Goal: Answer question/provide support

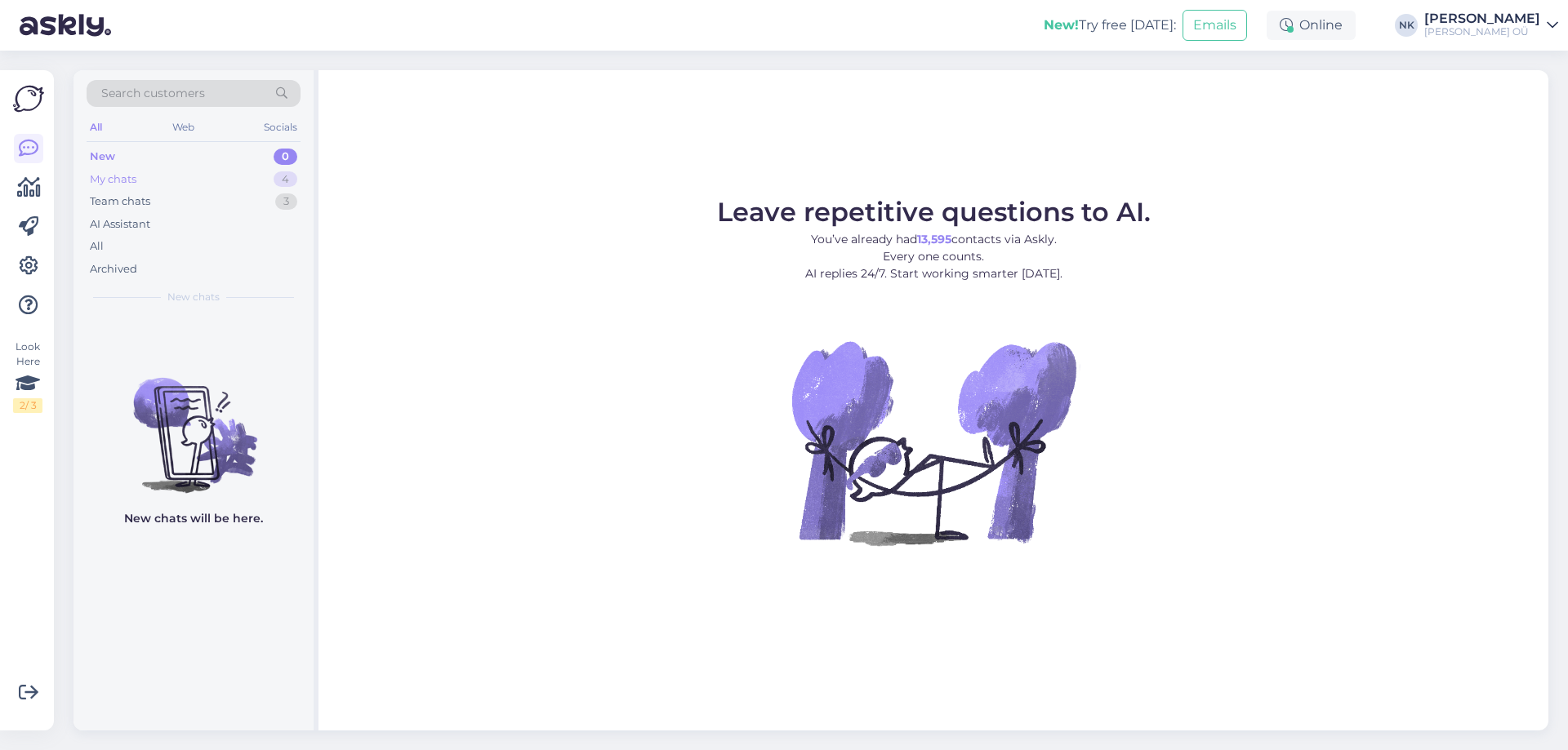
click at [237, 169] on div "My chats 4" at bounding box center [194, 179] width 214 height 23
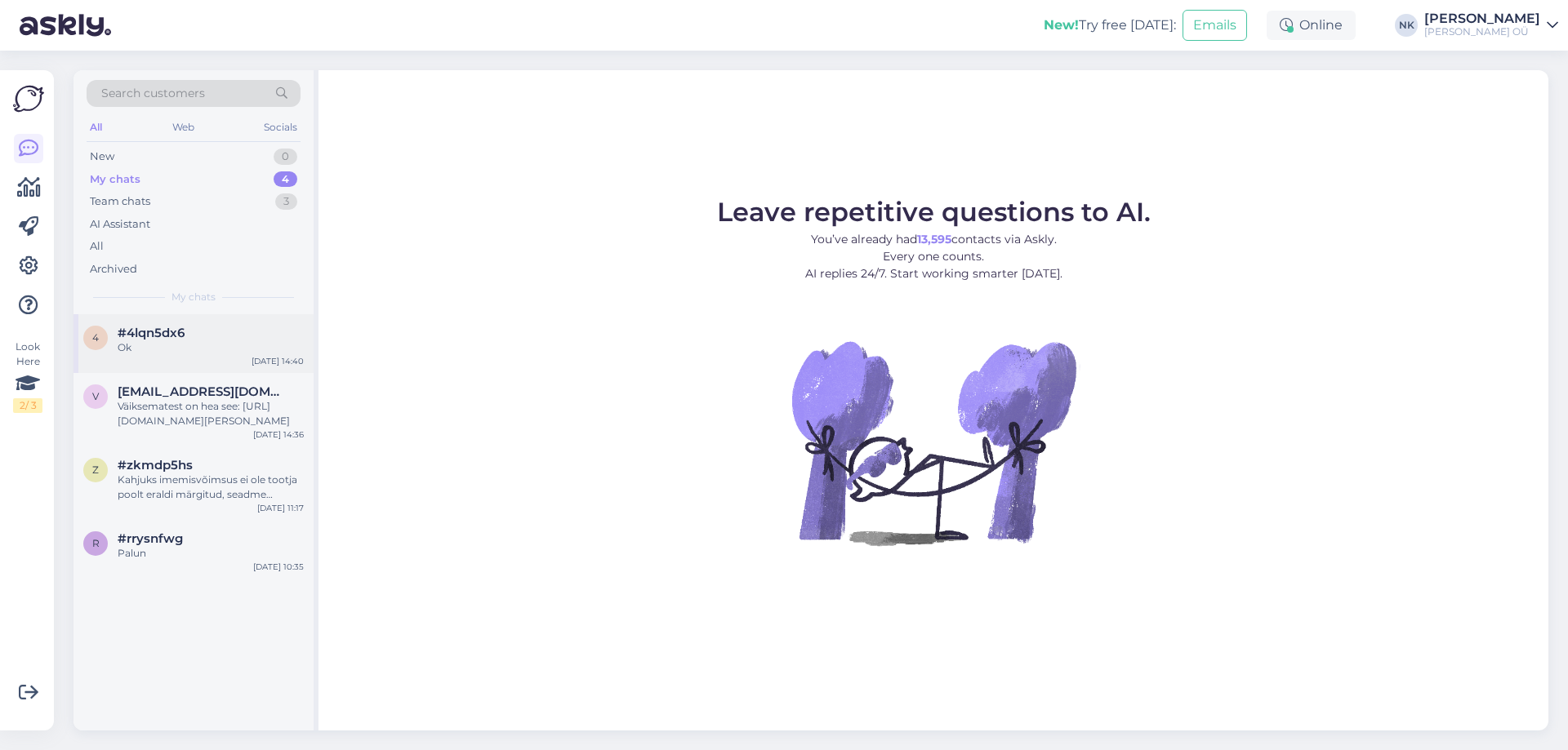
click at [200, 344] on div "Ok" at bounding box center [211, 348] width 186 height 15
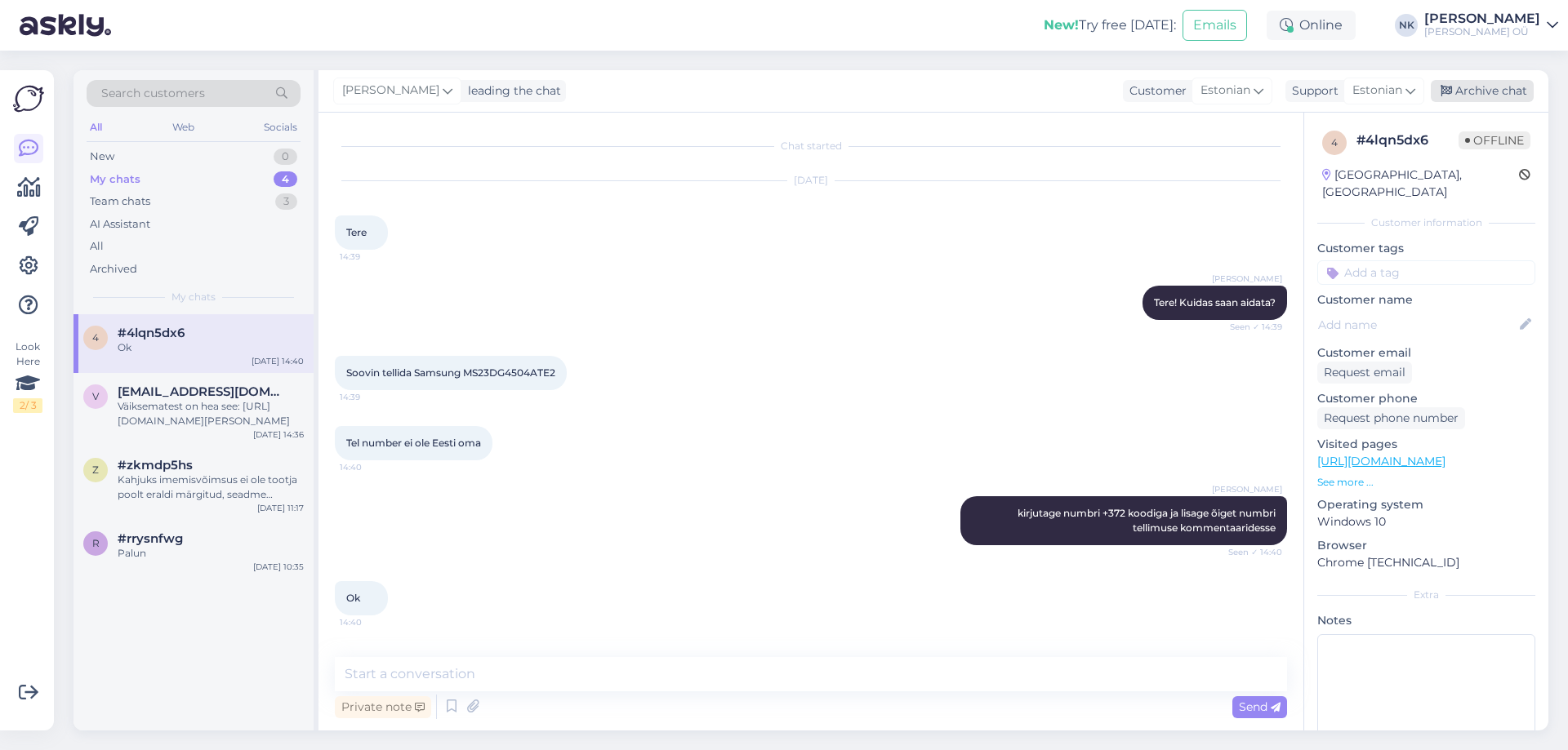
click at [1514, 99] on div "Archive chat" at bounding box center [1482, 91] width 103 height 22
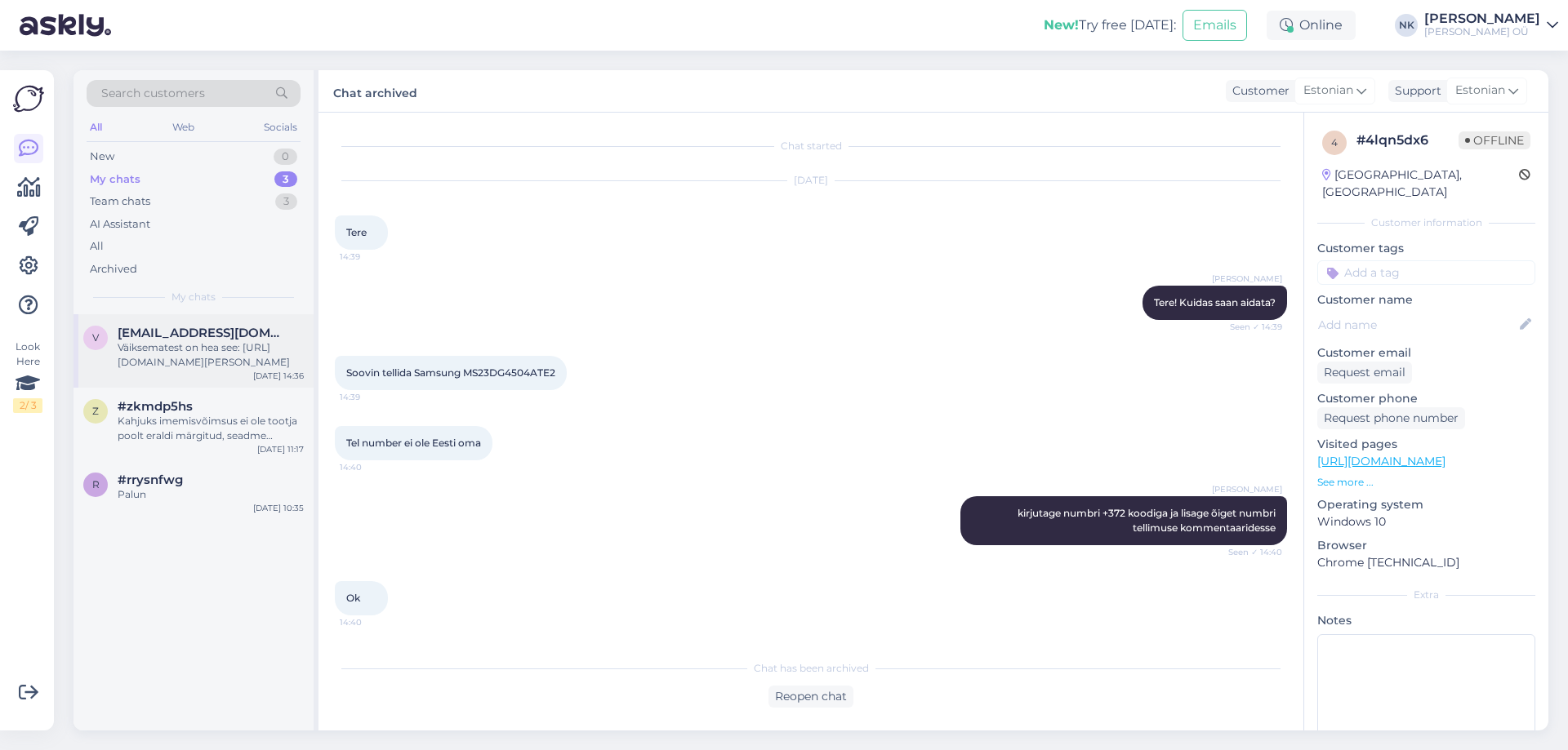
click at [156, 338] on span "virvenugis@gmail.com" at bounding box center [202, 334] width 170 height 15
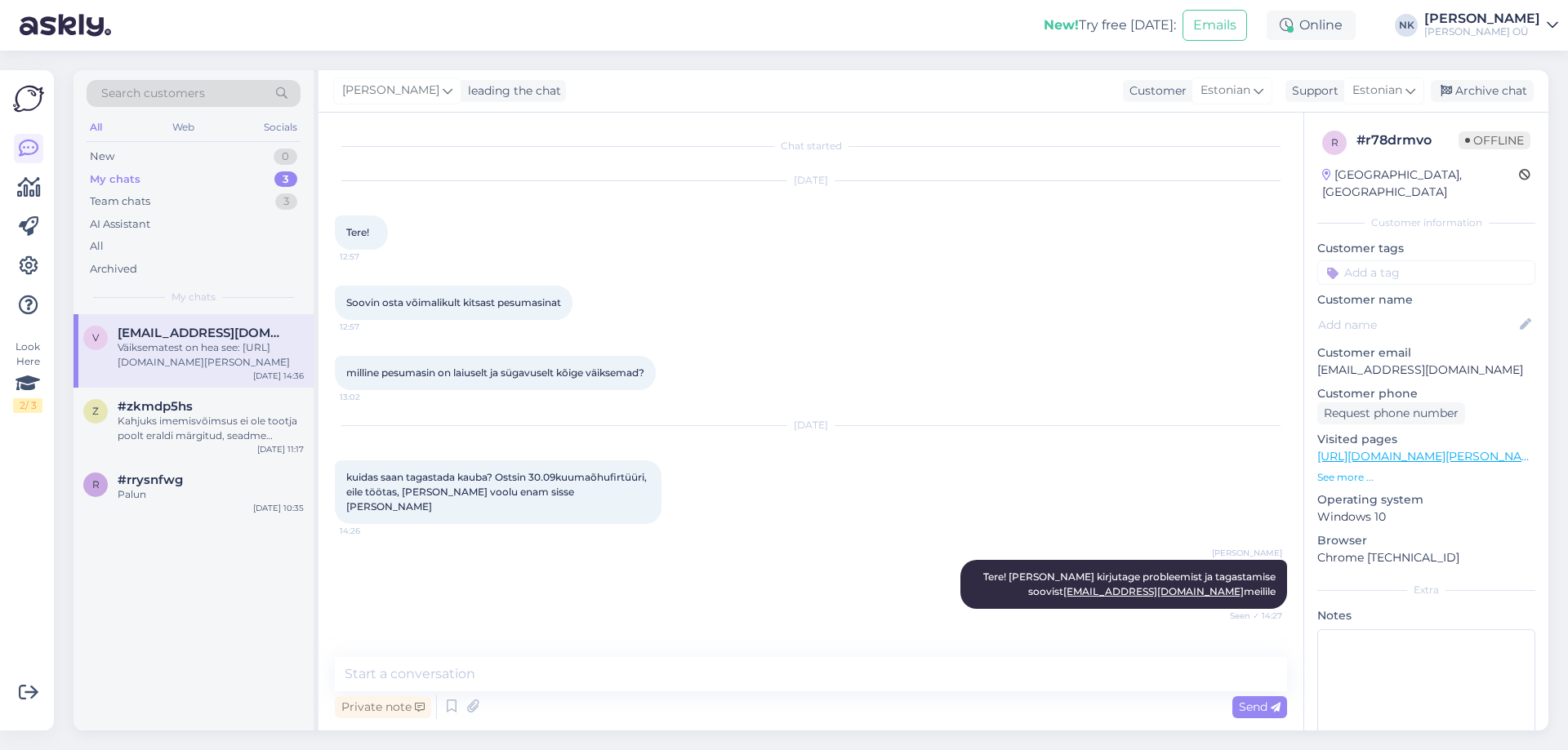
scroll to position [479, 0]
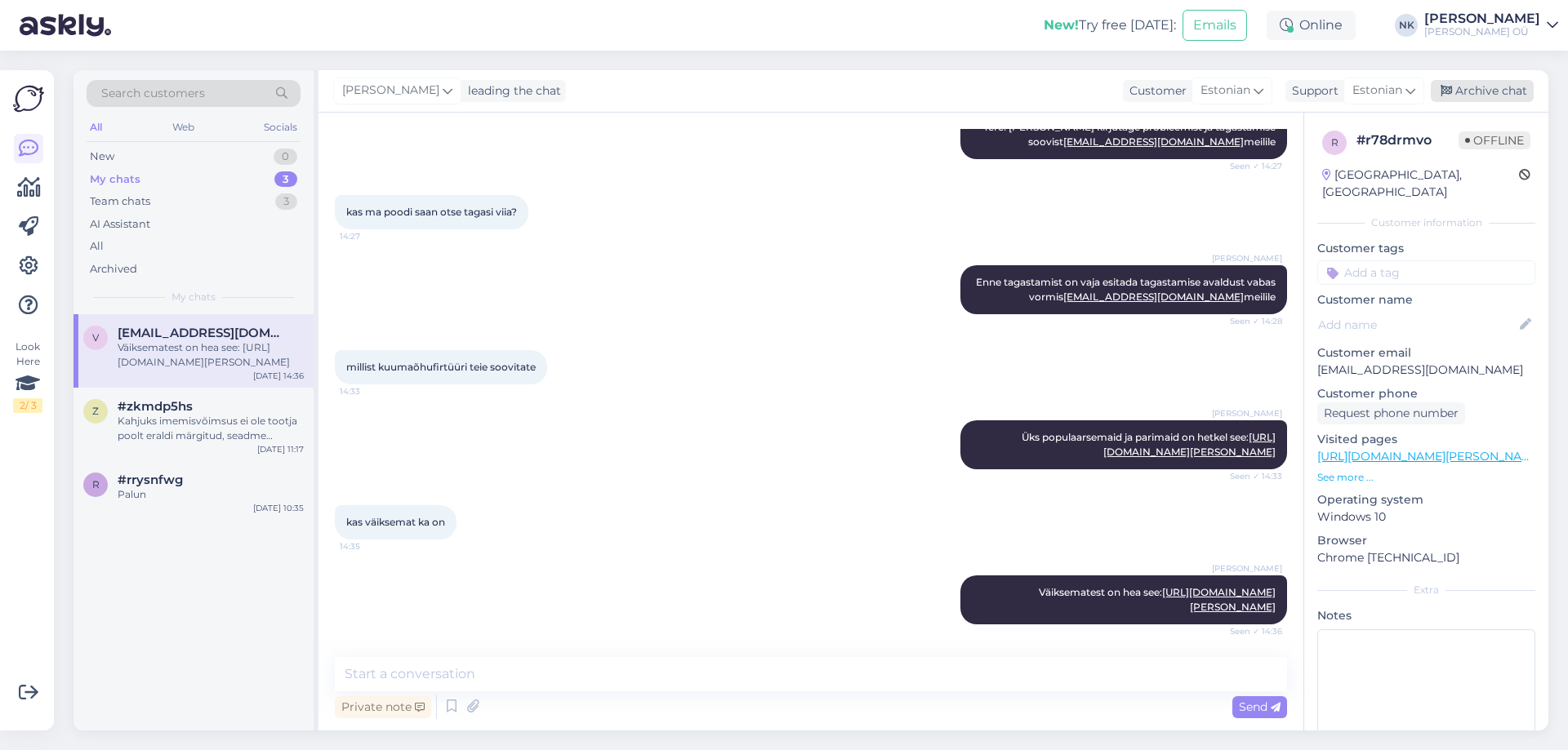
click at [1508, 80] on div "Archive chat" at bounding box center [1482, 91] width 103 height 22
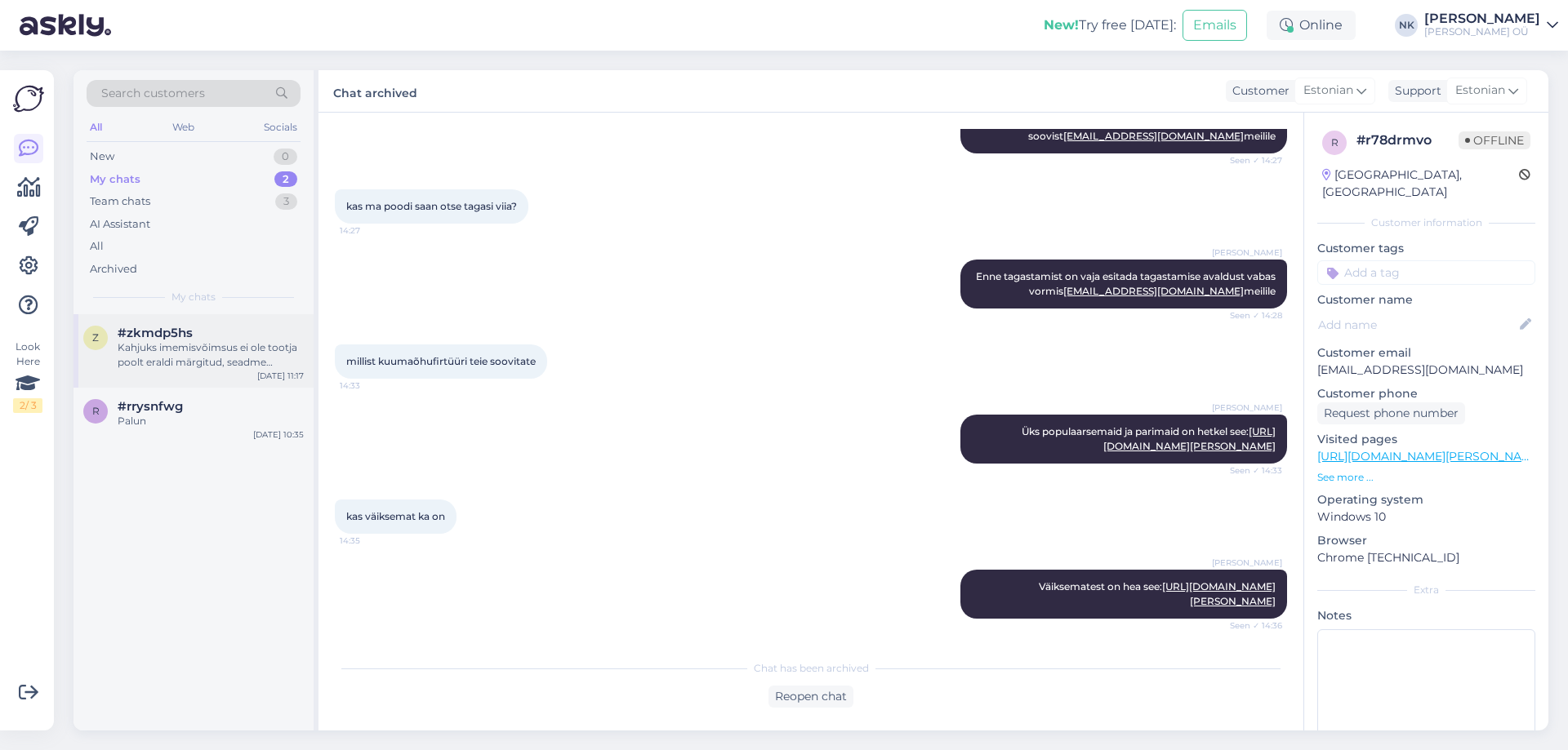
click at [121, 360] on div "Kahjuks imemisvõimsus ei ole tootja poolt eraldi märgitud, seadme võimsus on 58…" at bounding box center [211, 355] width 186 height 29
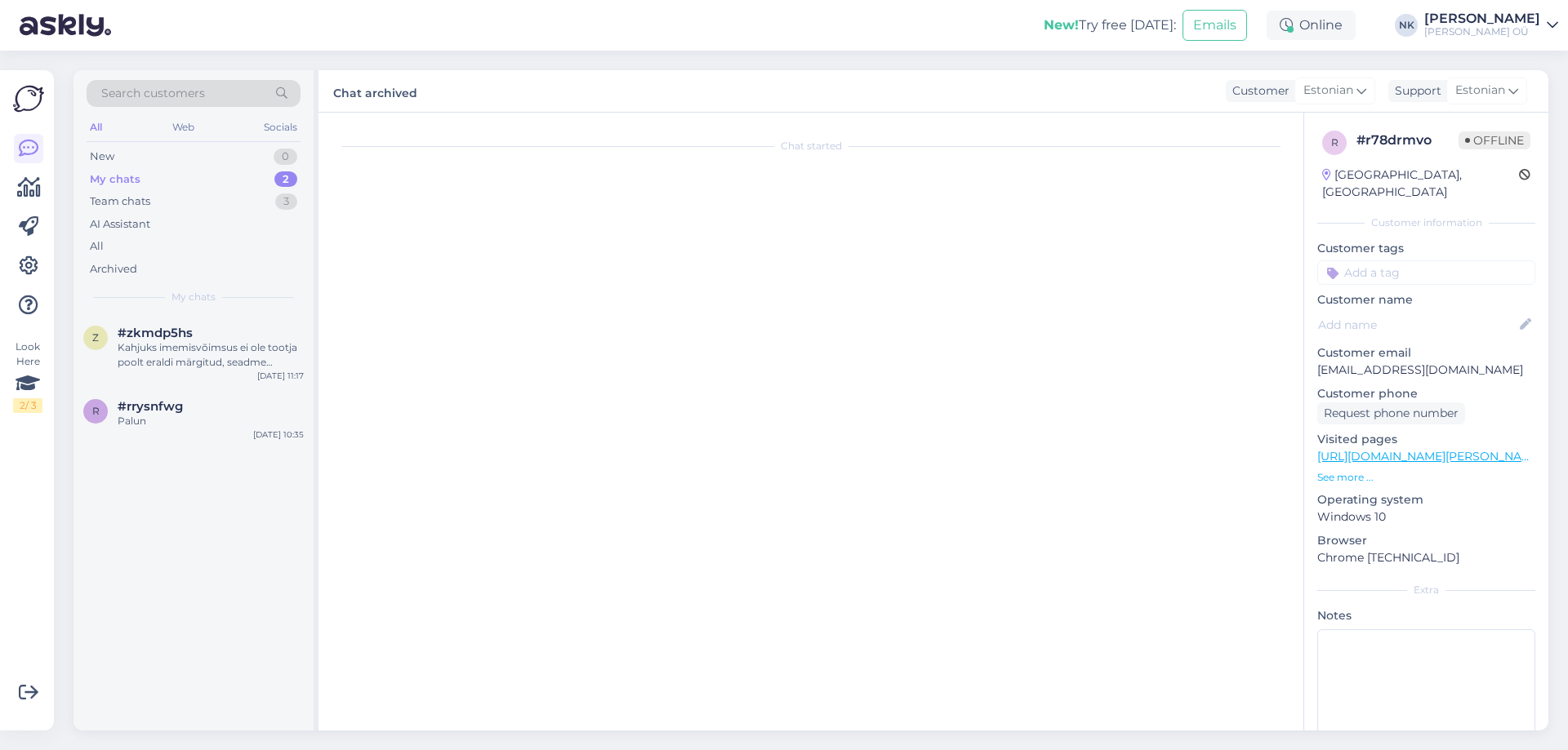
scroll to position [0, 0]
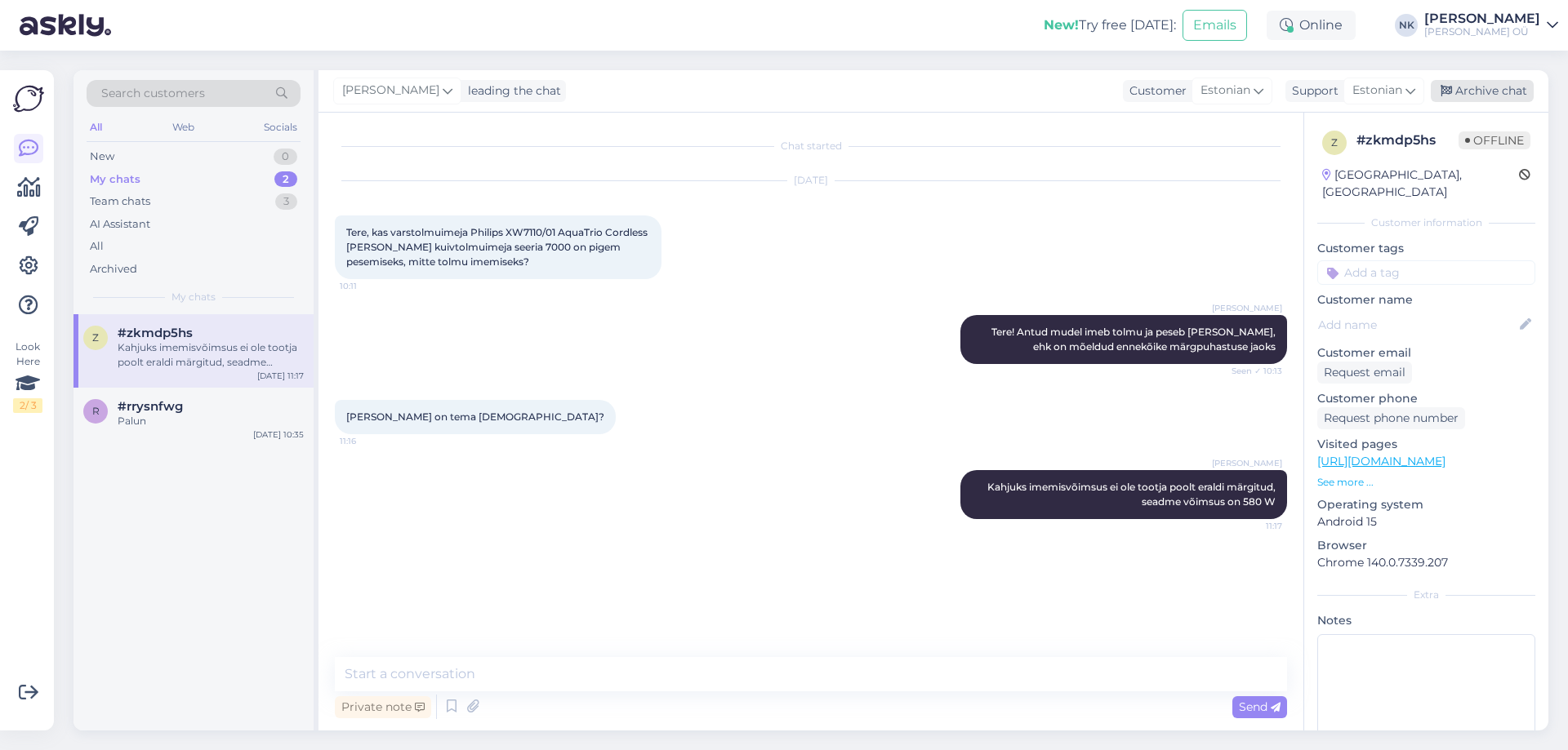
click at [1490, 80] on div "Archive chat" at bounding box center [1482, 91] width 103 height 22
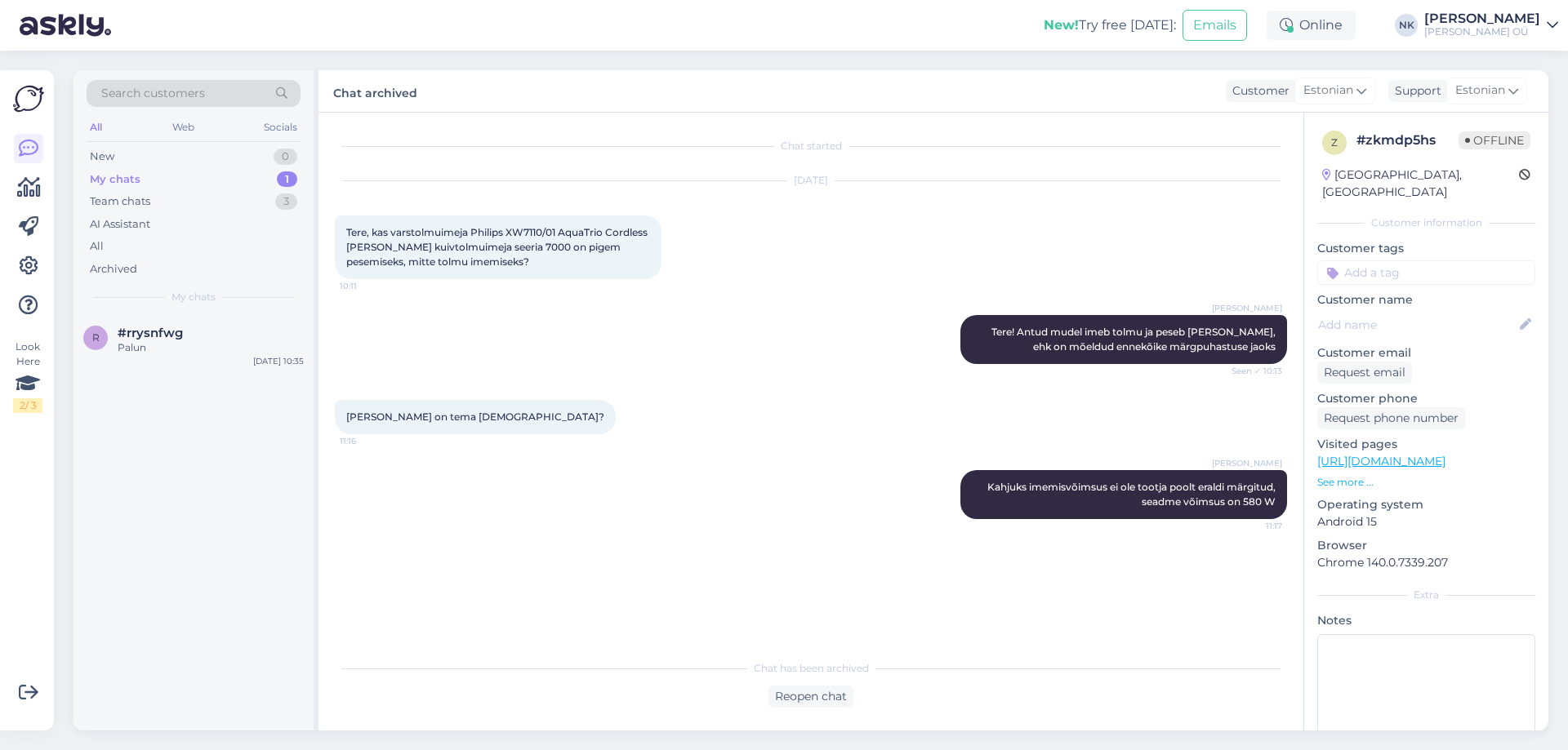
click at [232, 360] on div "r #rrysnfwg Palun Oct 5 10:35" at bounding box center [193, 344] width 240 height 59
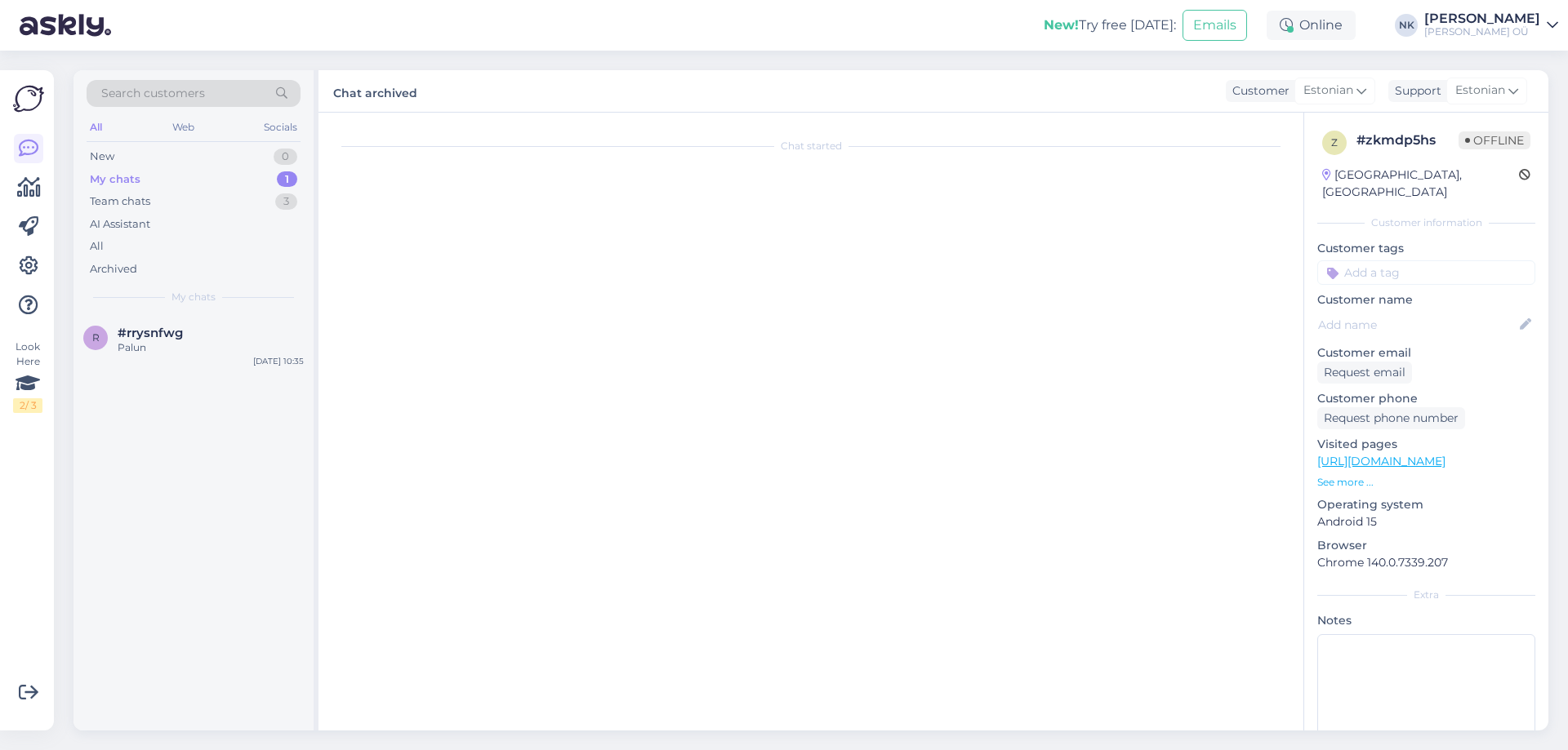
click at [1503, 105] on div "Chat archived Customer Estonian Support Estonian" at bounding box center [933, 91] width 1230 height 43
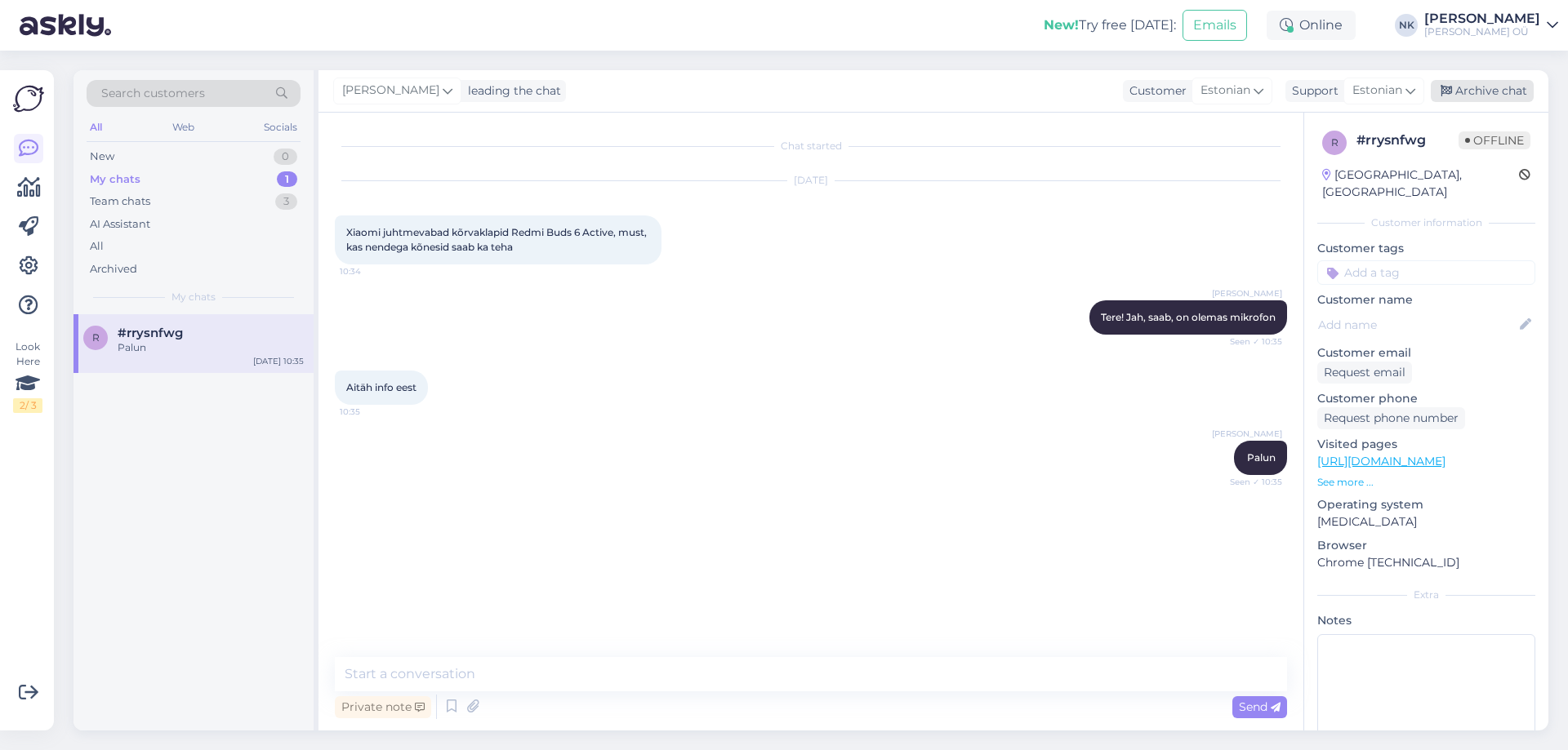
click at [1491, 96] on div "Archive chat" at bounding box center [1482, 91] width 103 height 22
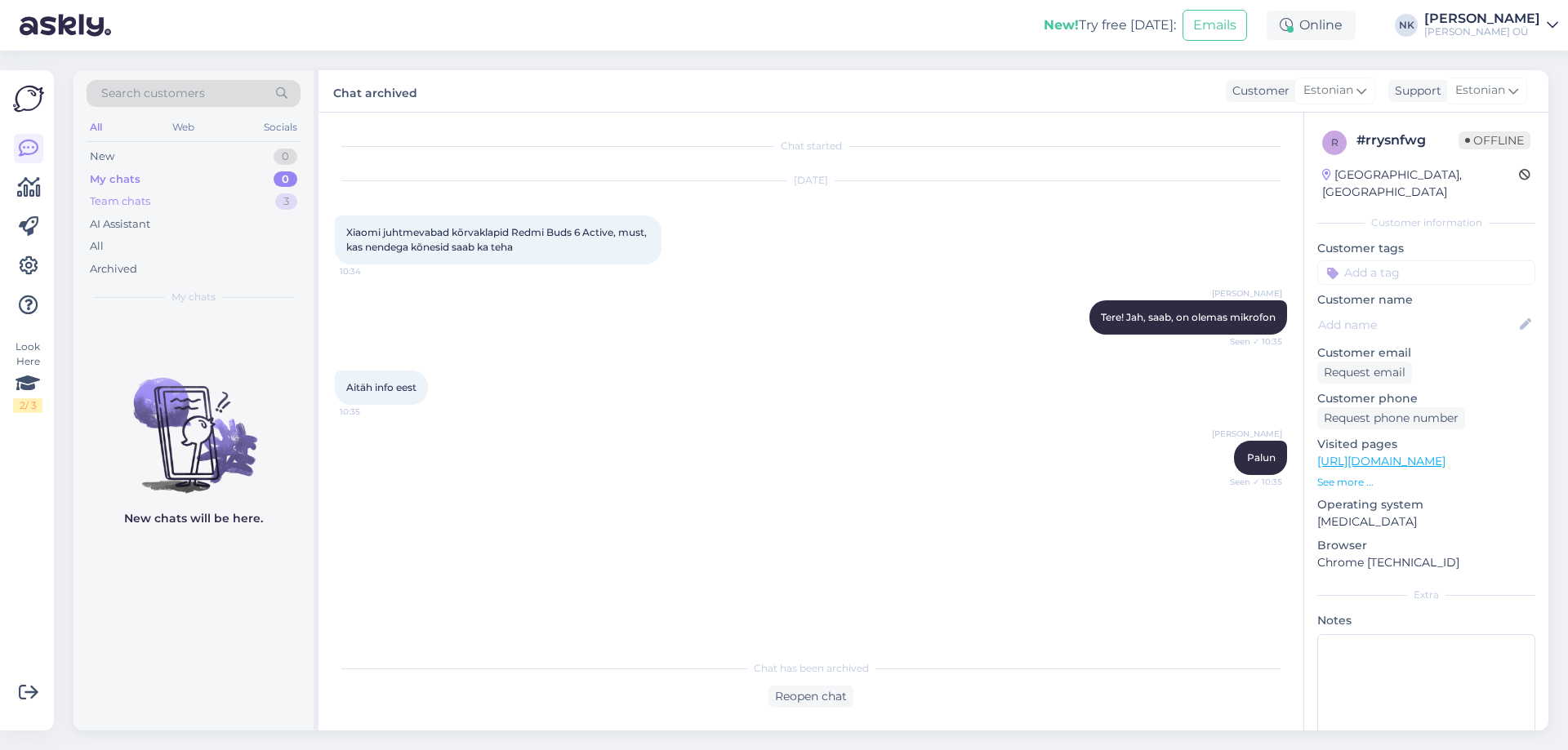
click at [200, 203] on div "Team chats 3" at bounding box center [194, 202] width 214 height 23
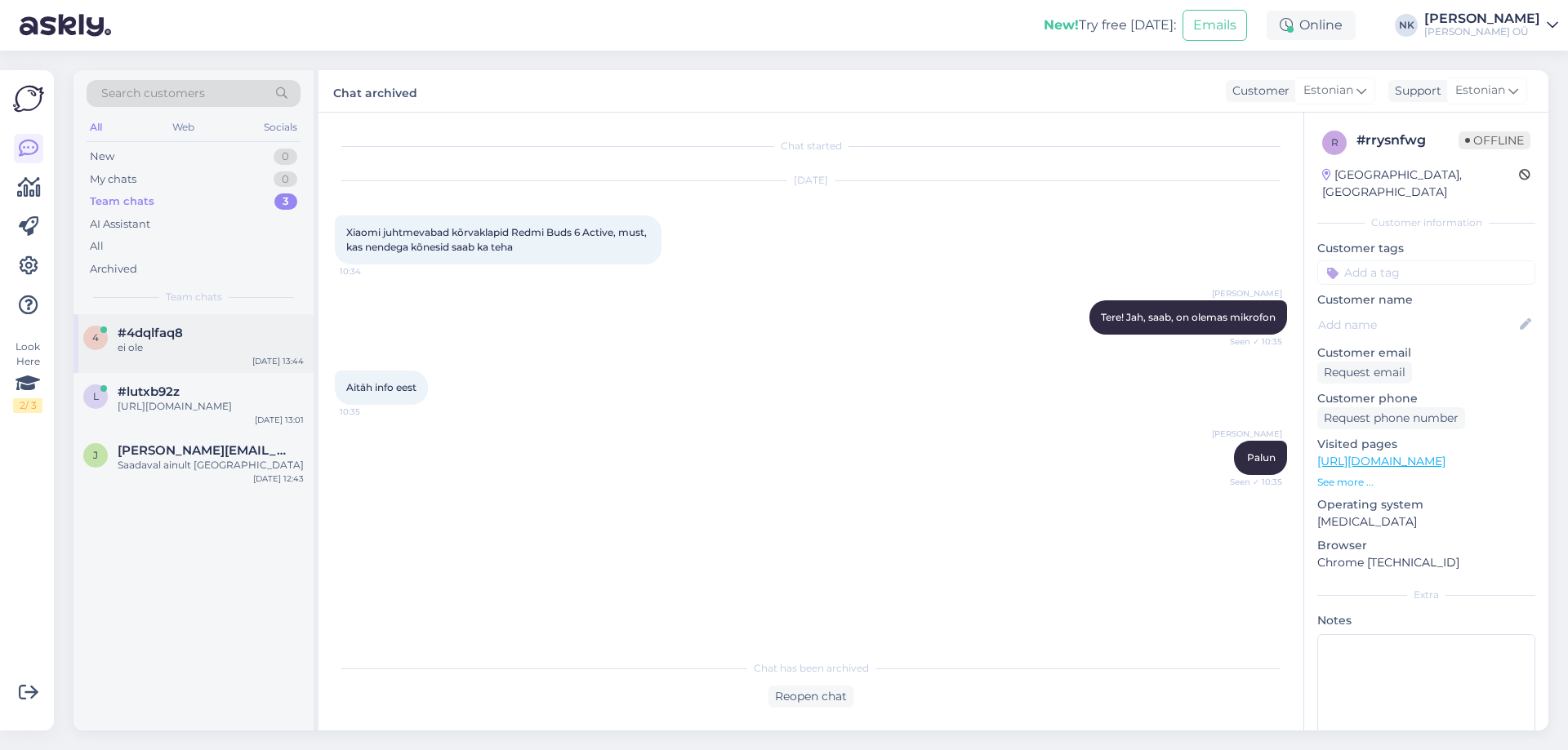
click at [254, 327] on div "#4dqlfaq8" at bounding box center [211, 334] width 186 height 15
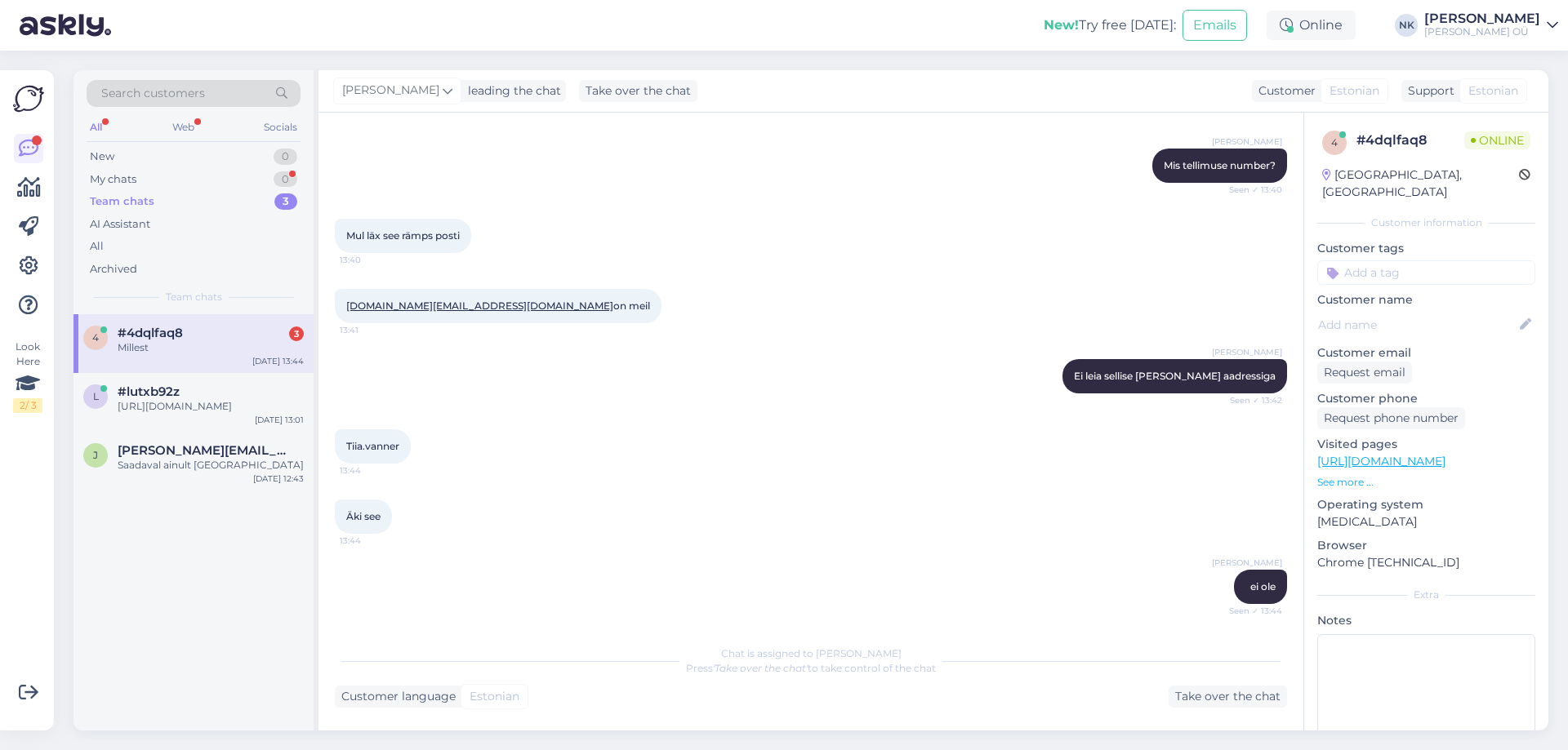
scroll to position [629, 0]
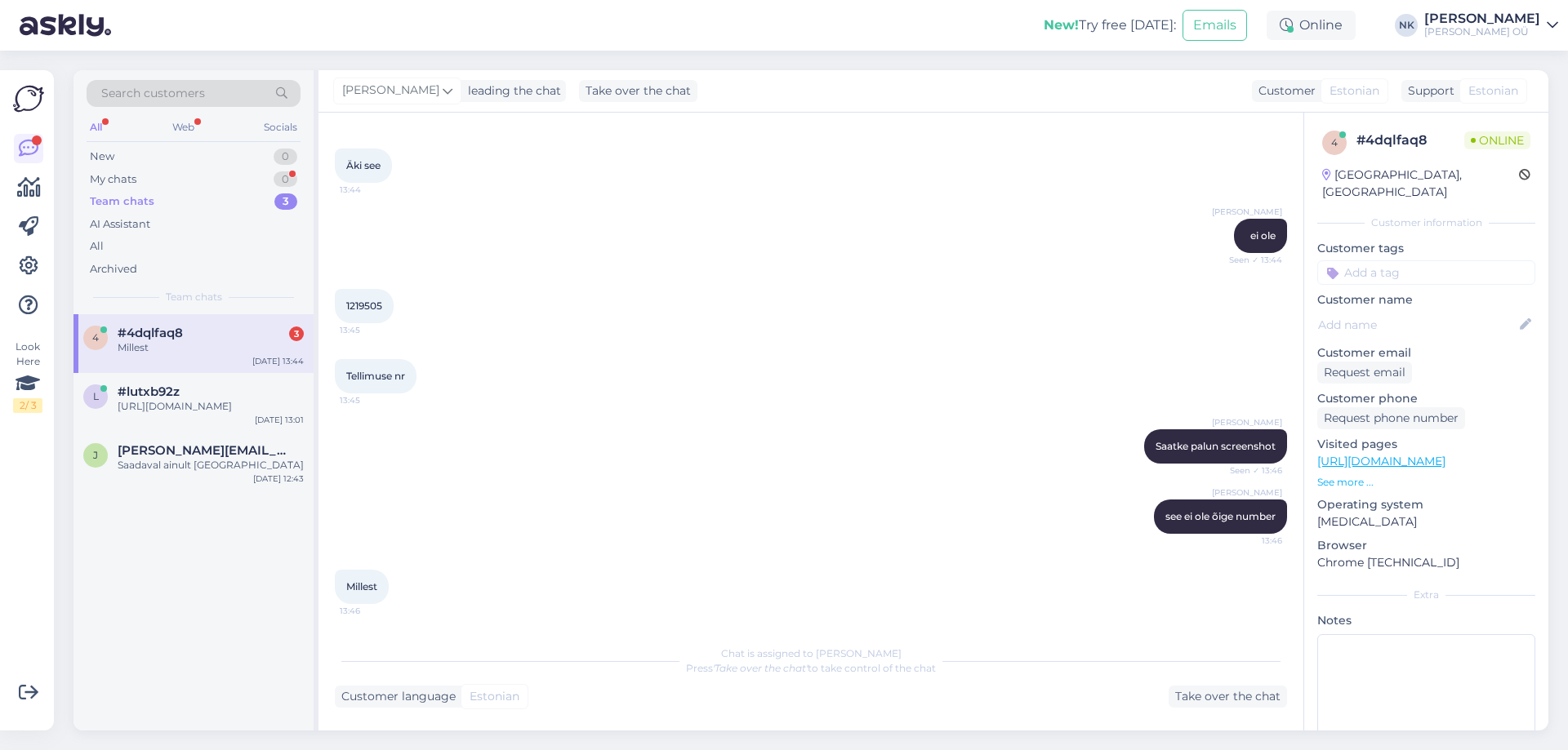
click at [158, 309] on div "Search customers All Web Socials New 0 My chats 0 Team chats 3 AI Assistant All…" at bounding box center [193, 192] width 240 height 244
click at [165, 327] on span "#4dqlfaq8" at bounding box center [151, 334] width 65 height 15
click at [193, 346] on div "Millest" at bounding box center [211, 348] width 186 height 15
click at [379, 305] on span "1219505" at bounding box center [364, 305] width 36 height 13
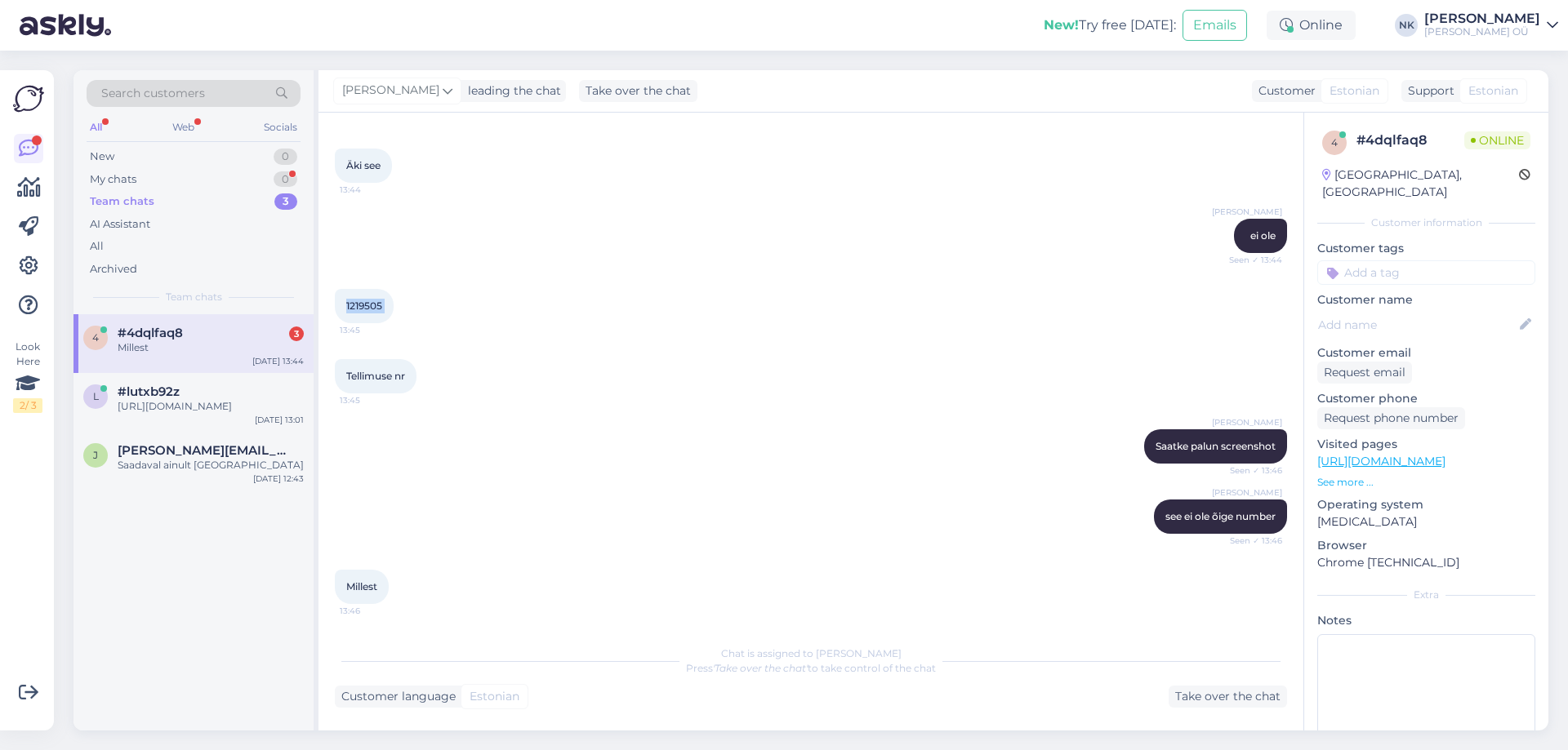
copy div "1219505 13:45"
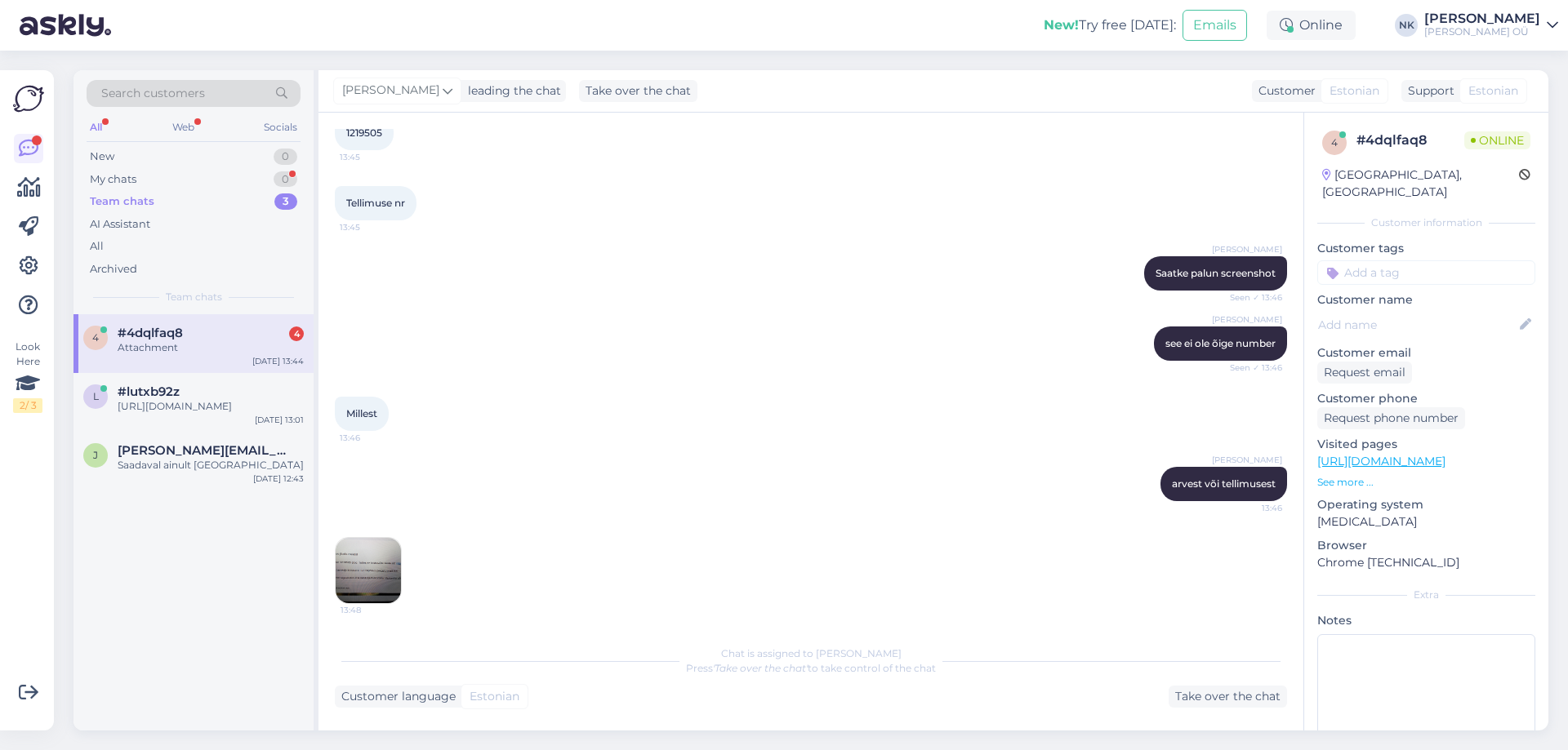
click at [250, 343] on div "Attachment" at bounding box center [211, 348] width 186 height 15
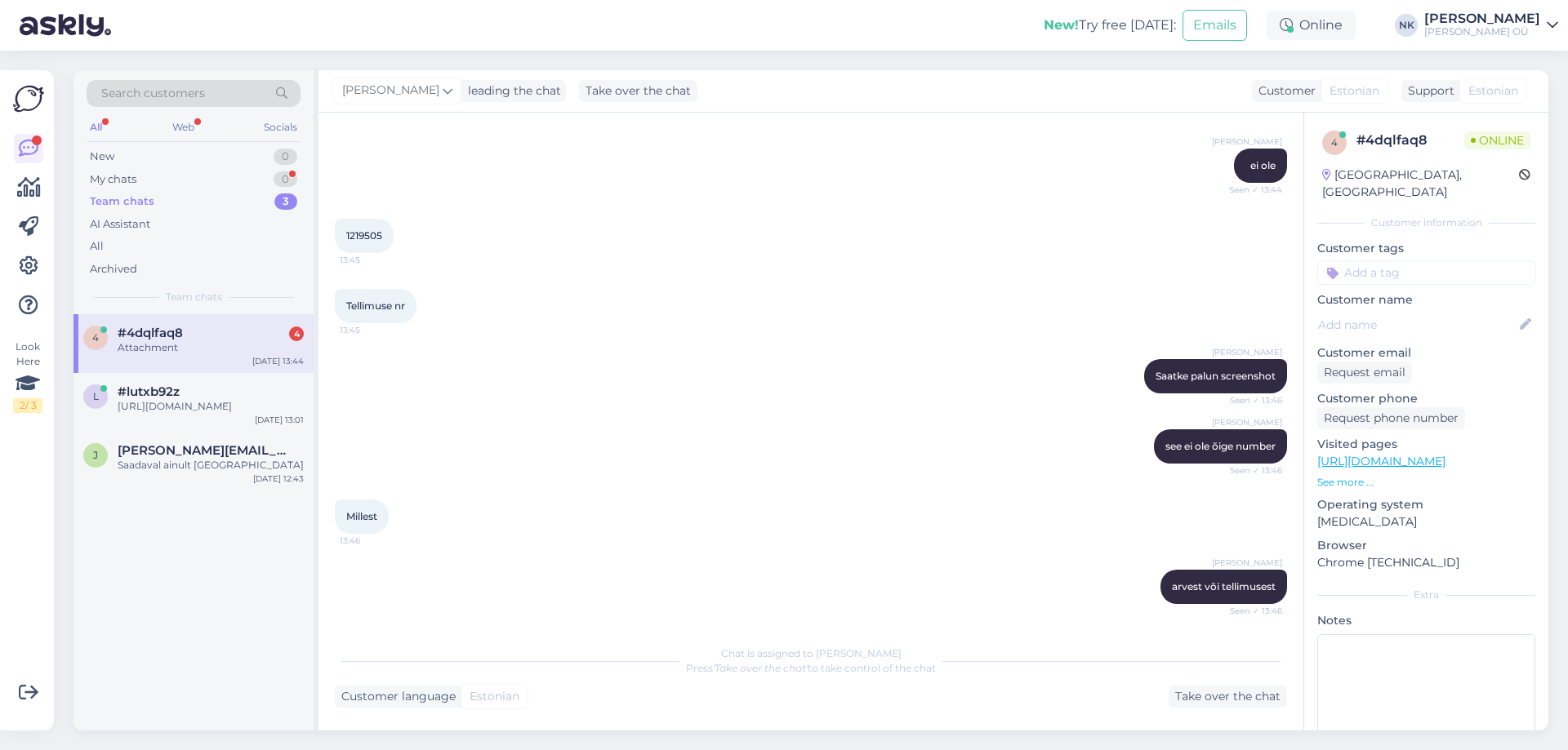
scroll to position [699, 0]
click at [275, 328] on div "#4dqlfaq8 4" at bounding box center [211, 334] width 186 height 15
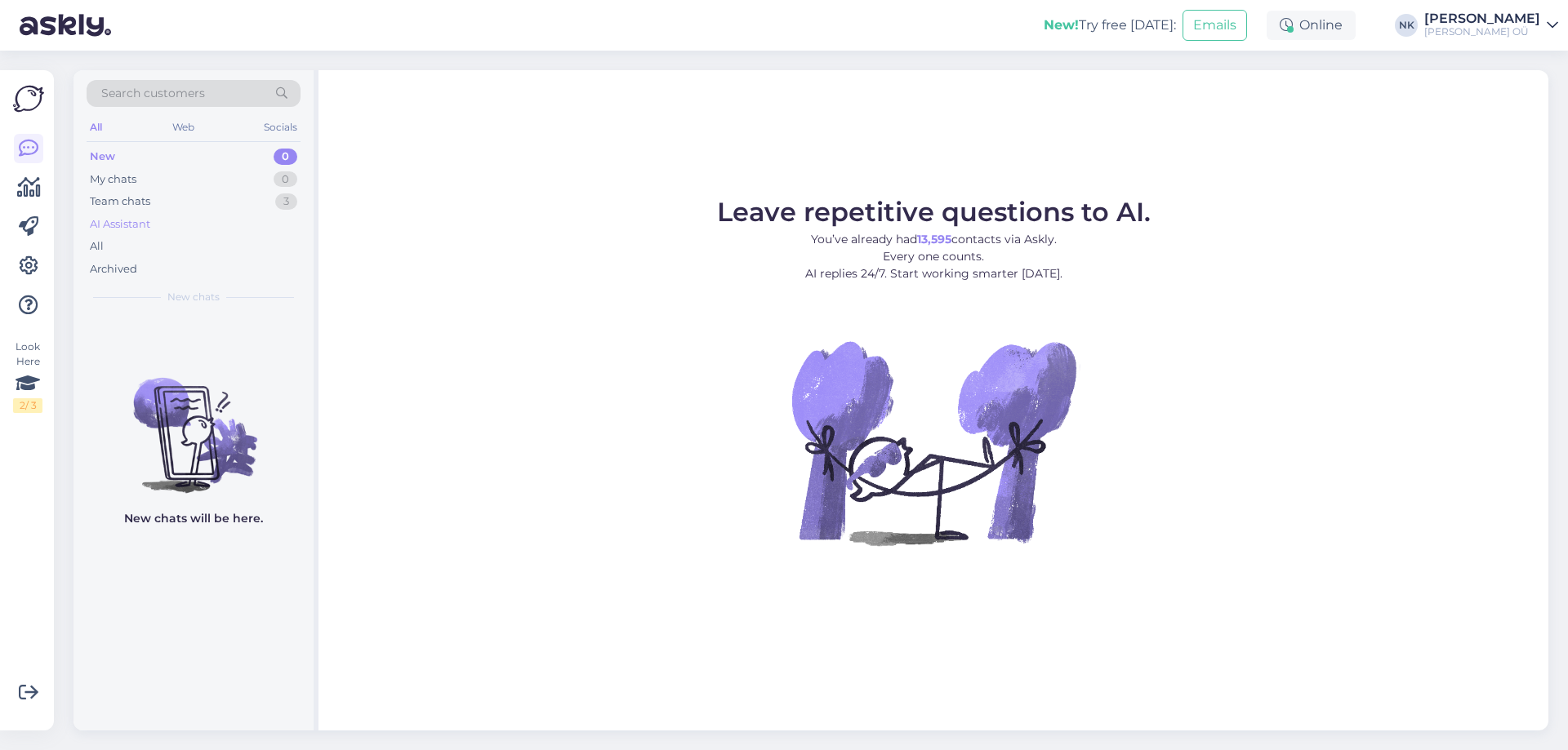
drag, startPoint x: 249, startPoint y: 220, endPoint x: 250, endPoint y: 207, distance: 13.0
click at [250, 220] on div "AI Assistant" at bounding box center [194, 224] width 214 height 23
click at [250, 207] on div "Team chats 3" at bounding box center [194, 202] width 214 height 23
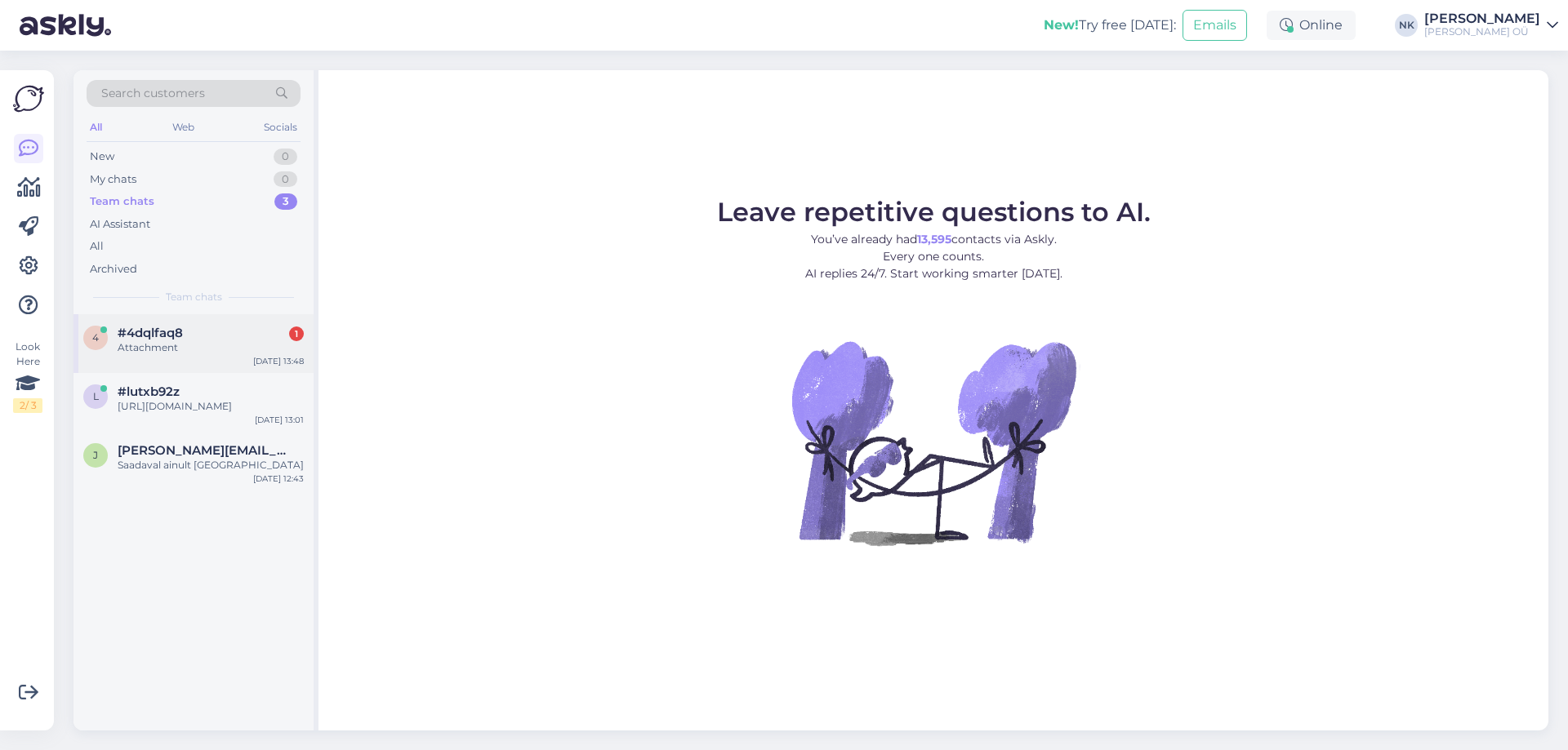
click at [181, 340] on div "Attachment" at bounding box center [211, 348] width 186 height 15
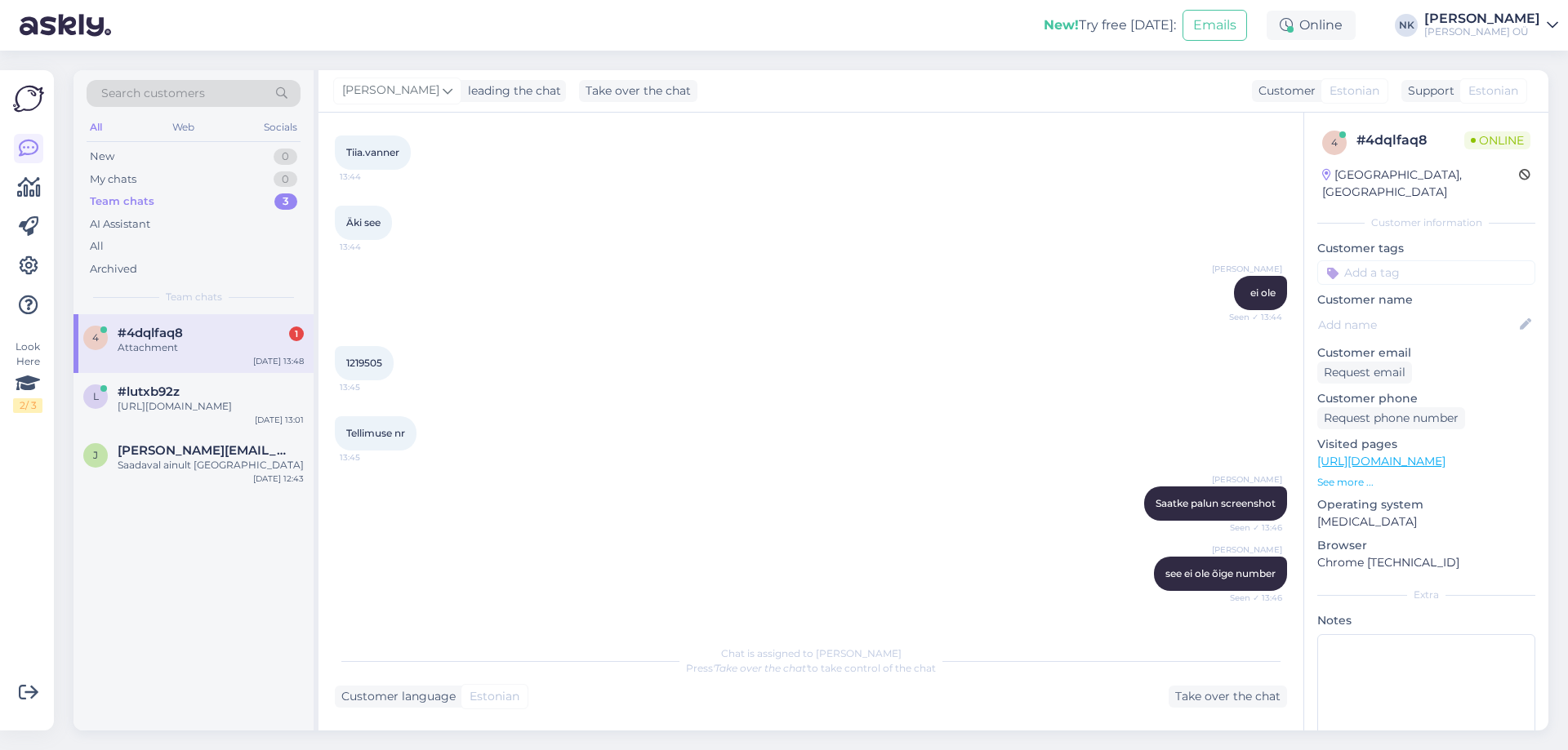
scroll to position [699, 0]
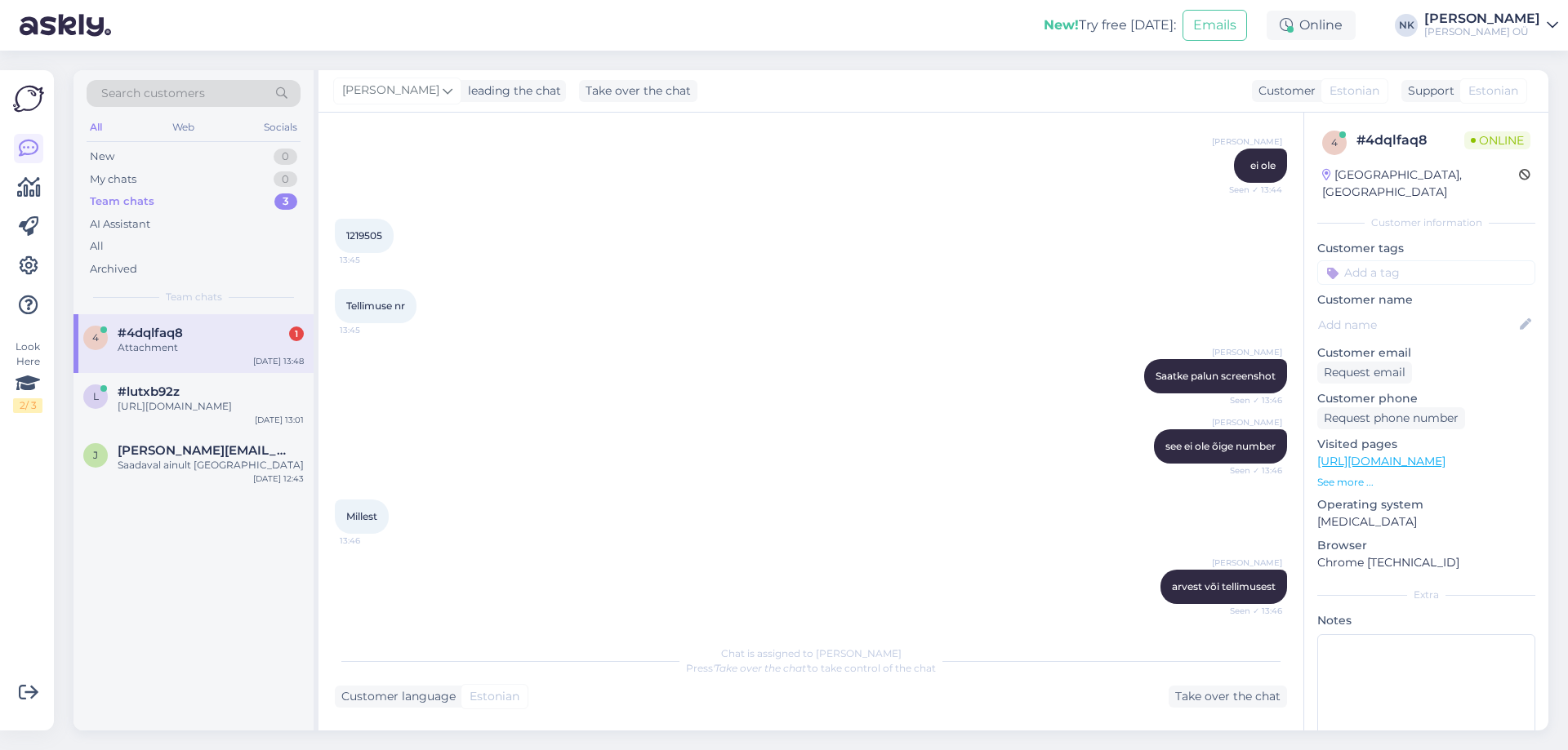
click at [1049, 640] on div "Chat is assigned to Anna Ryndina Press 'Take over the chat' to take control of …" at bounding box center [810, 672] width 953 height 71
click at [130, 344] on div "Attachment" at bounding box center [211, 348] width 186 height 15
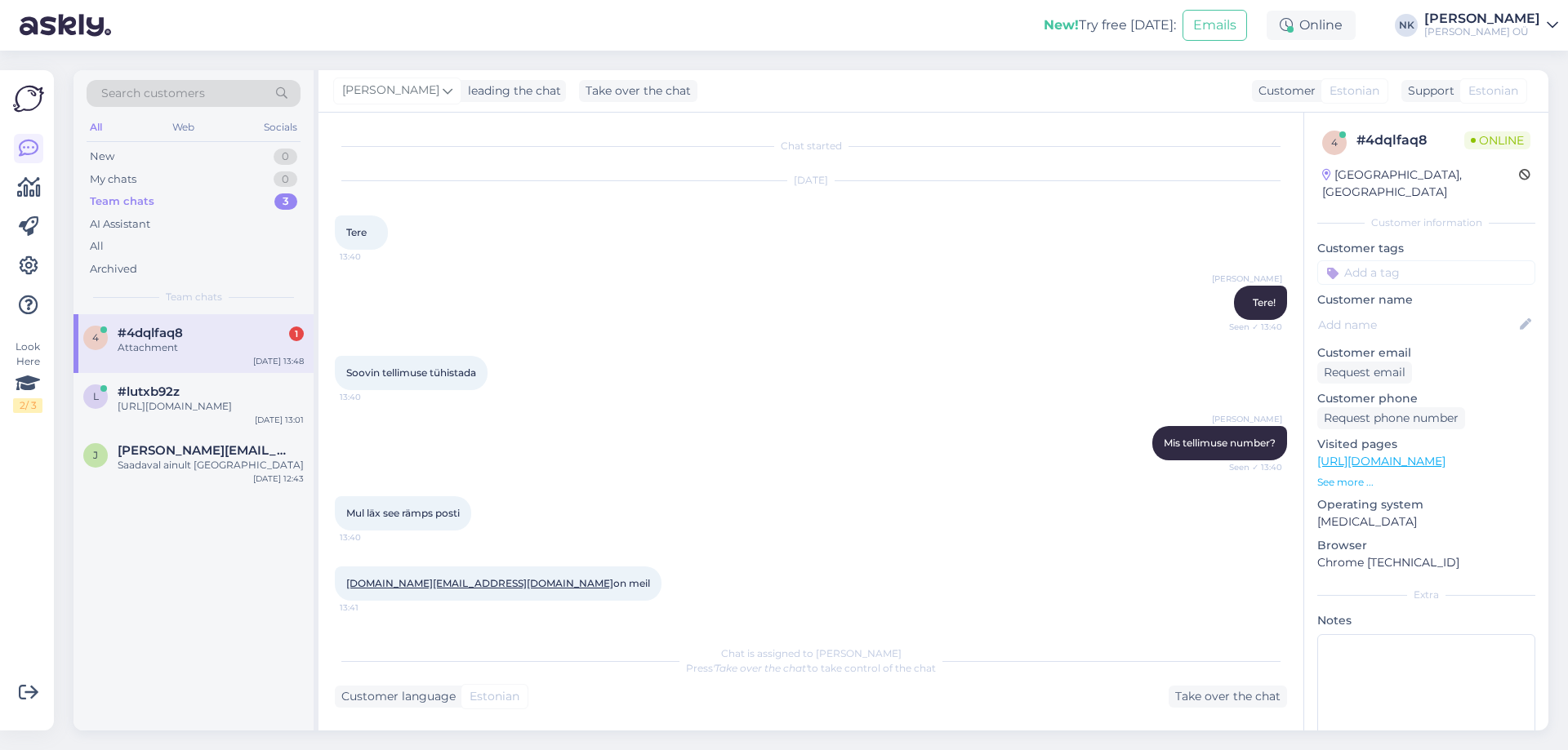
click at [240, 365] on div "4 #4dqlfaq8 1 Attachment Oct 7 13:48" at bounding box center [193, 344] width 240 height 59
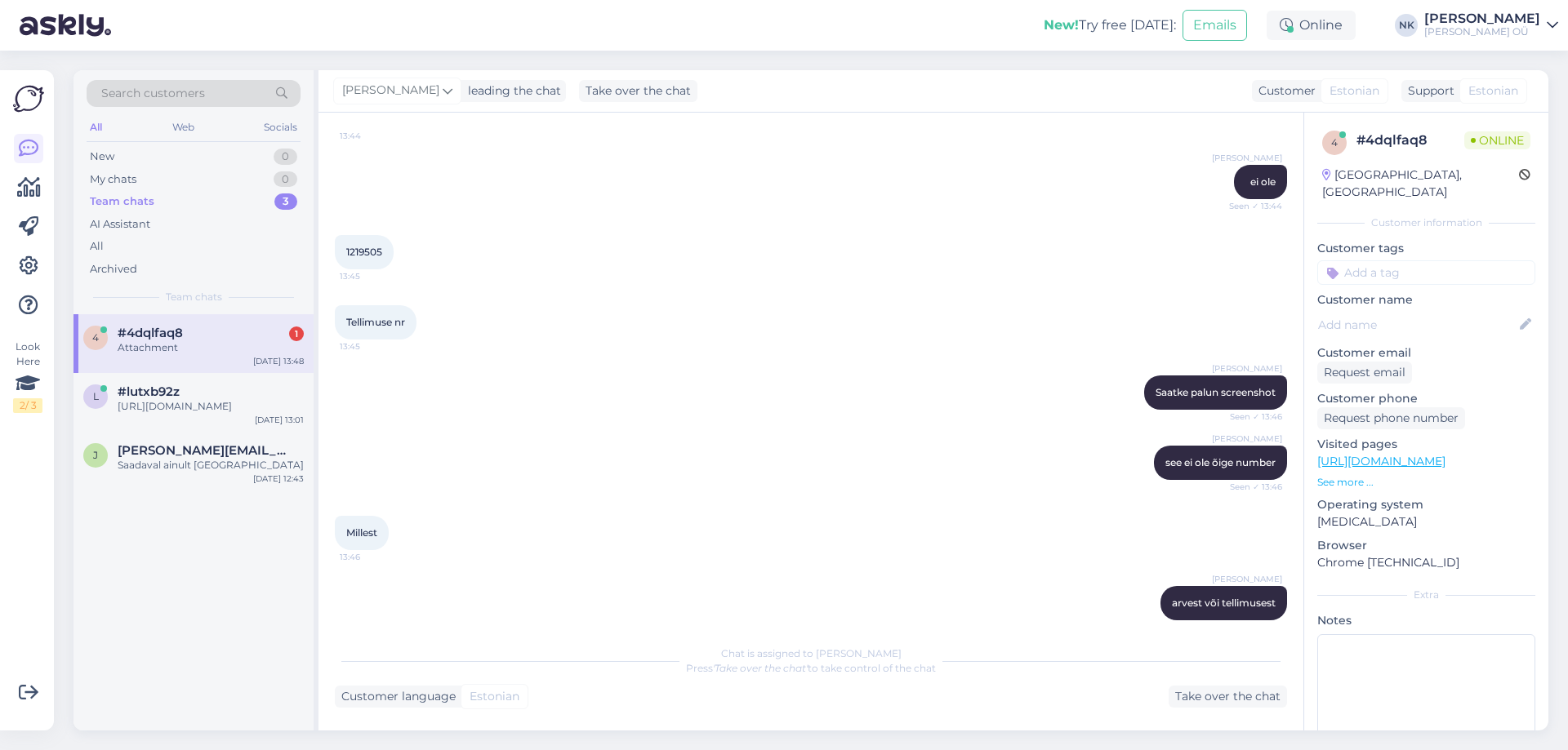
scroll to position [699, 0]
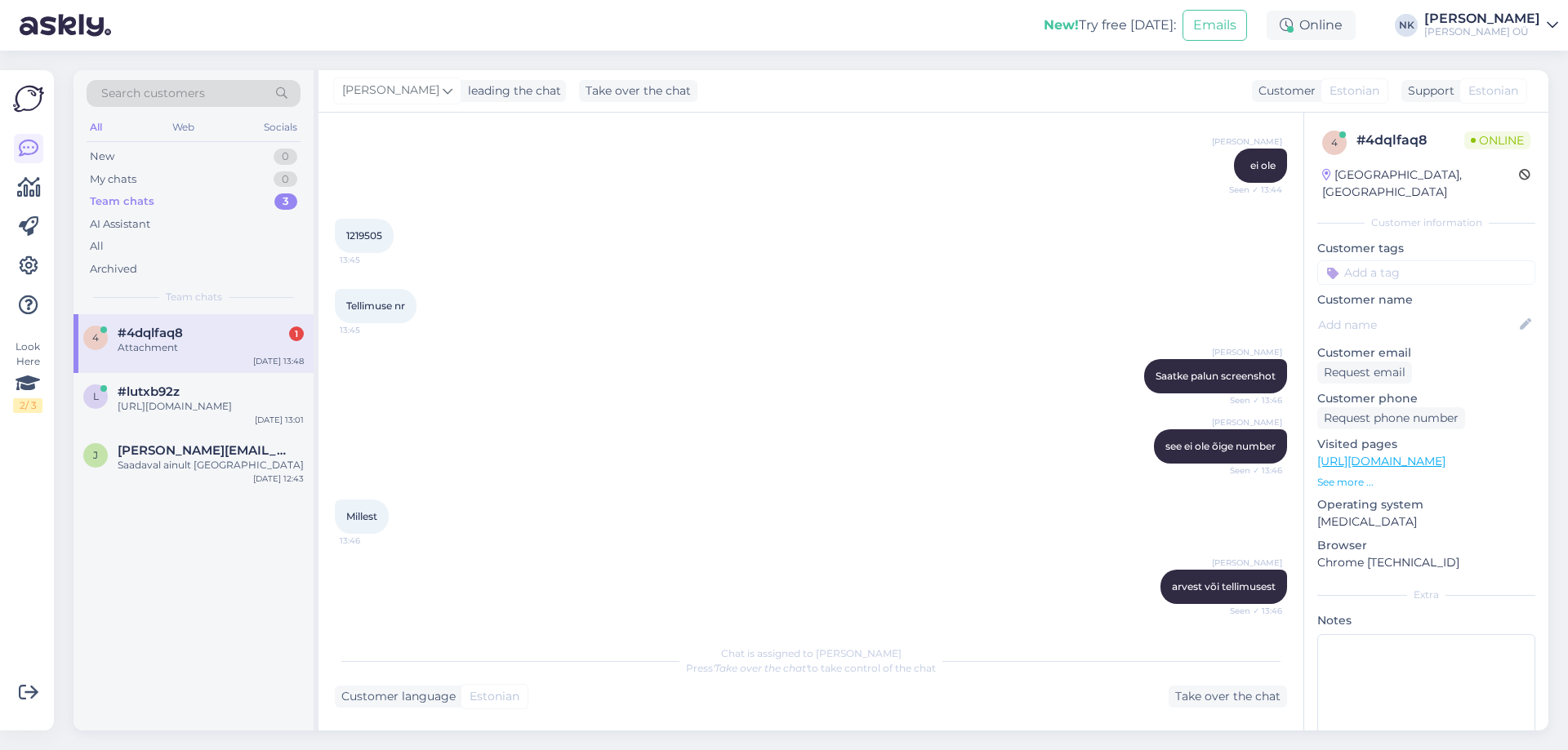
click at [186, 347] on div "Attachment" at bounding box center [211, 348] width 186 height 15
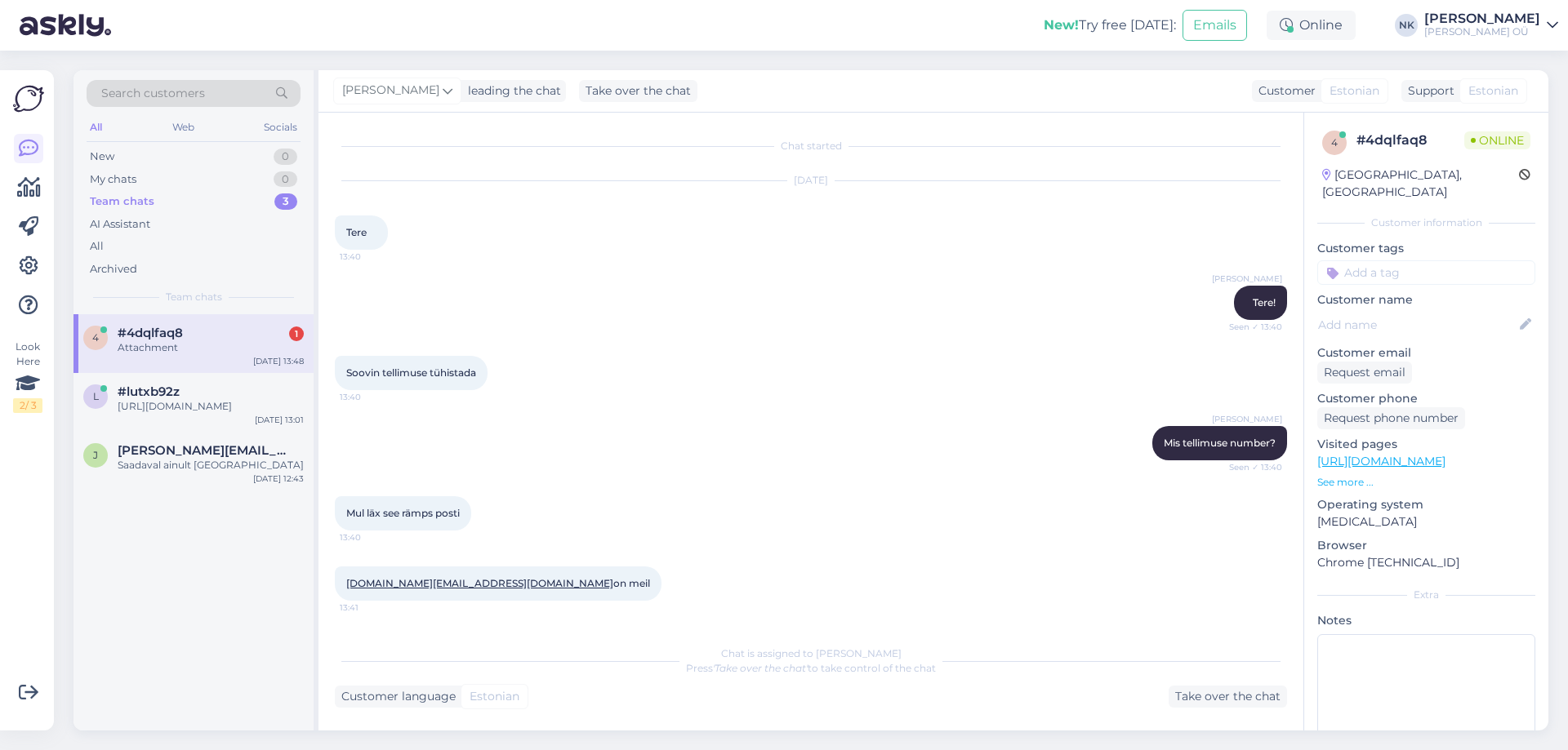
click at [237, 331] on div "#4dqlfaq8 1" at bounding box center [211, 334] width 186 height 15
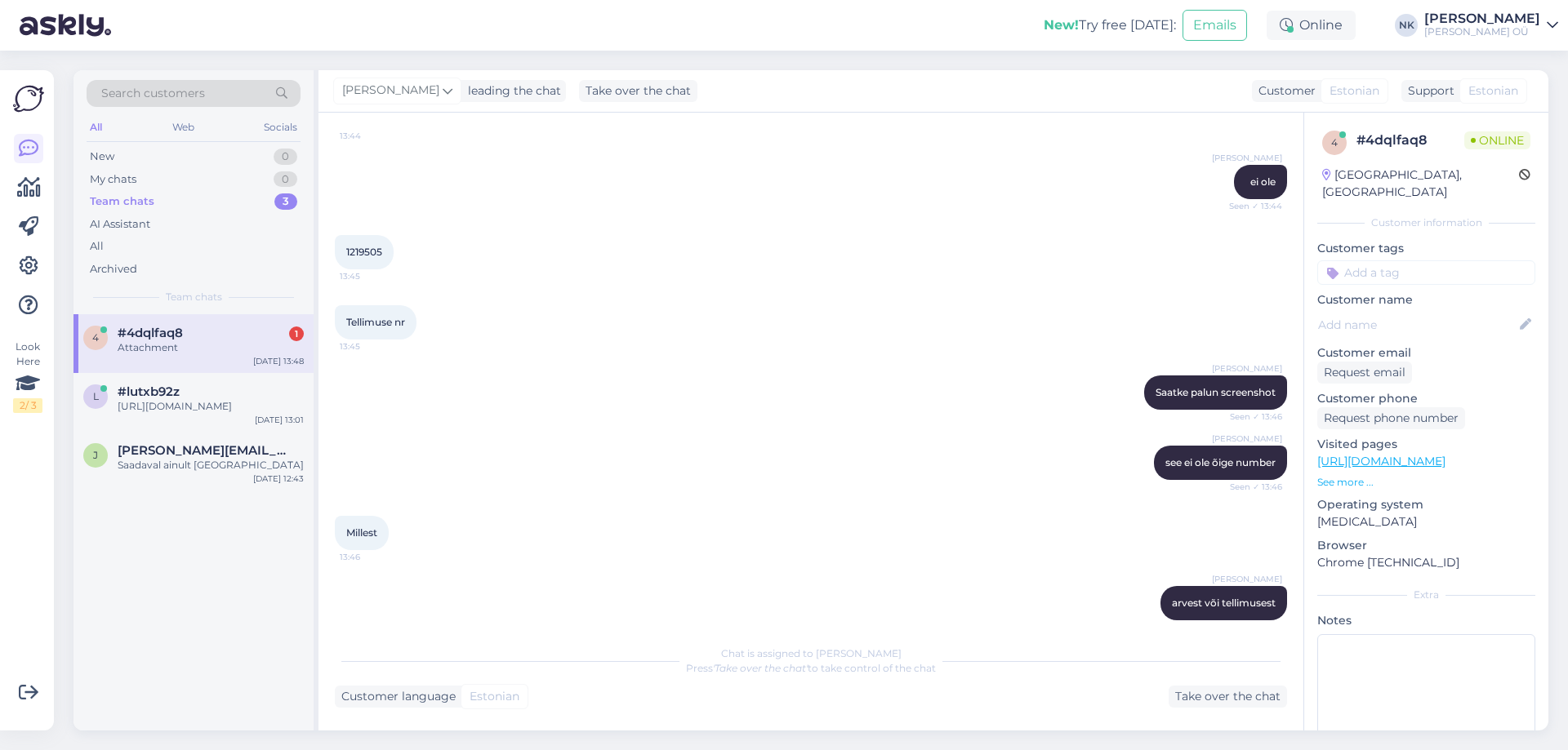
scroll to position [699, 0]
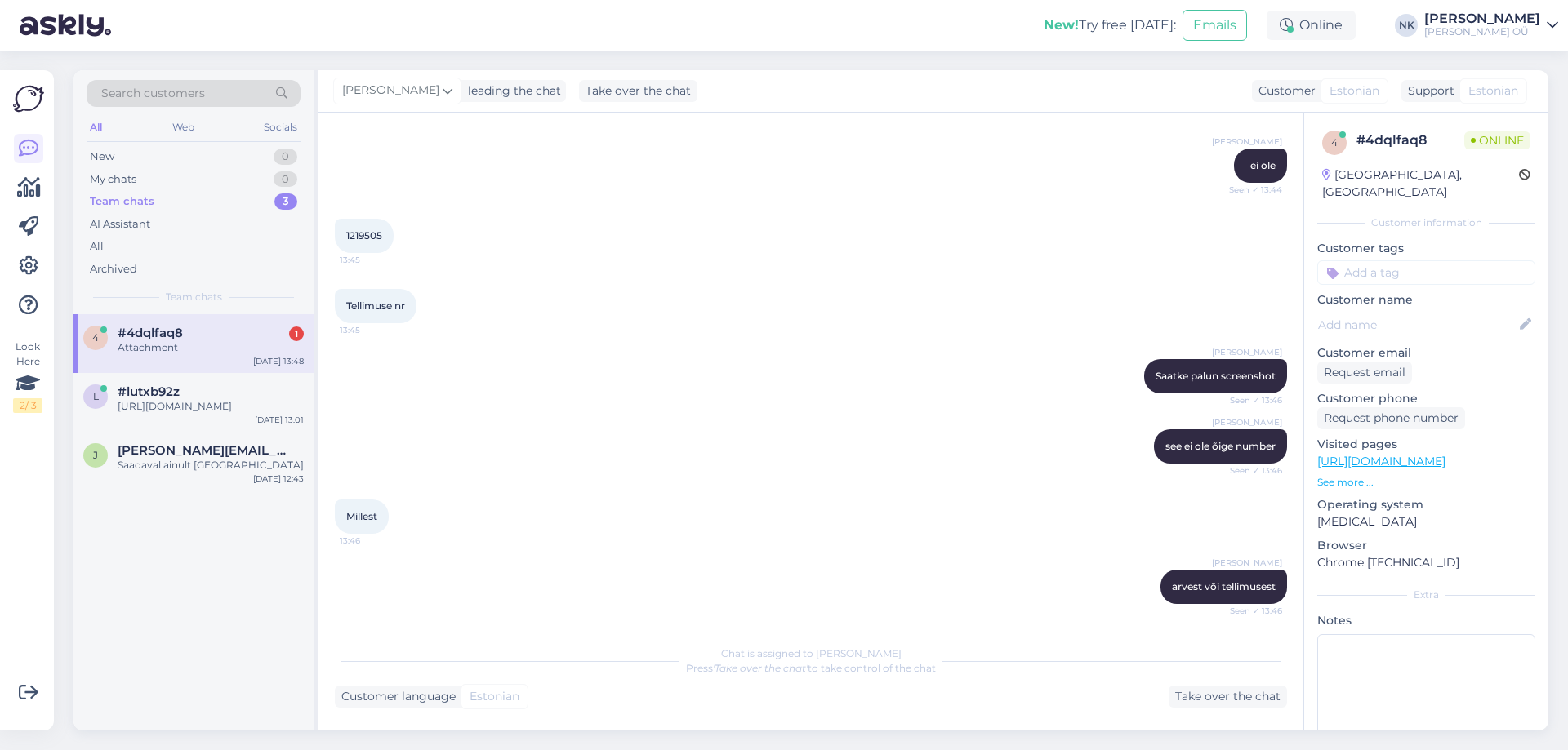
click at [149, 355] on div "Attachment" at bounding box center [211, 348] width 186 height 15
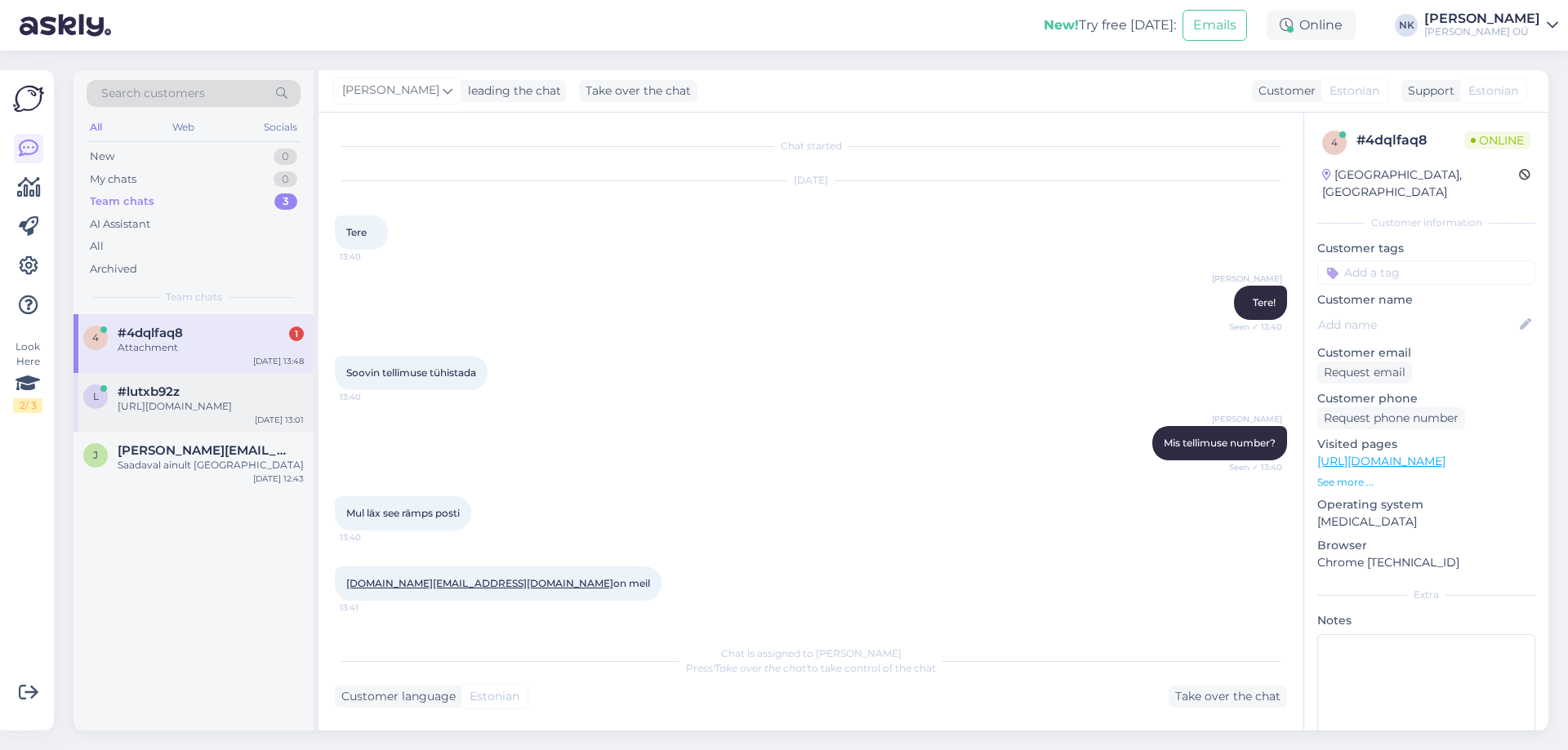
click at [181, 414] on div "[URL][DOMAIN_NAME]" at bounding box center [211, 406] width 186 height 15
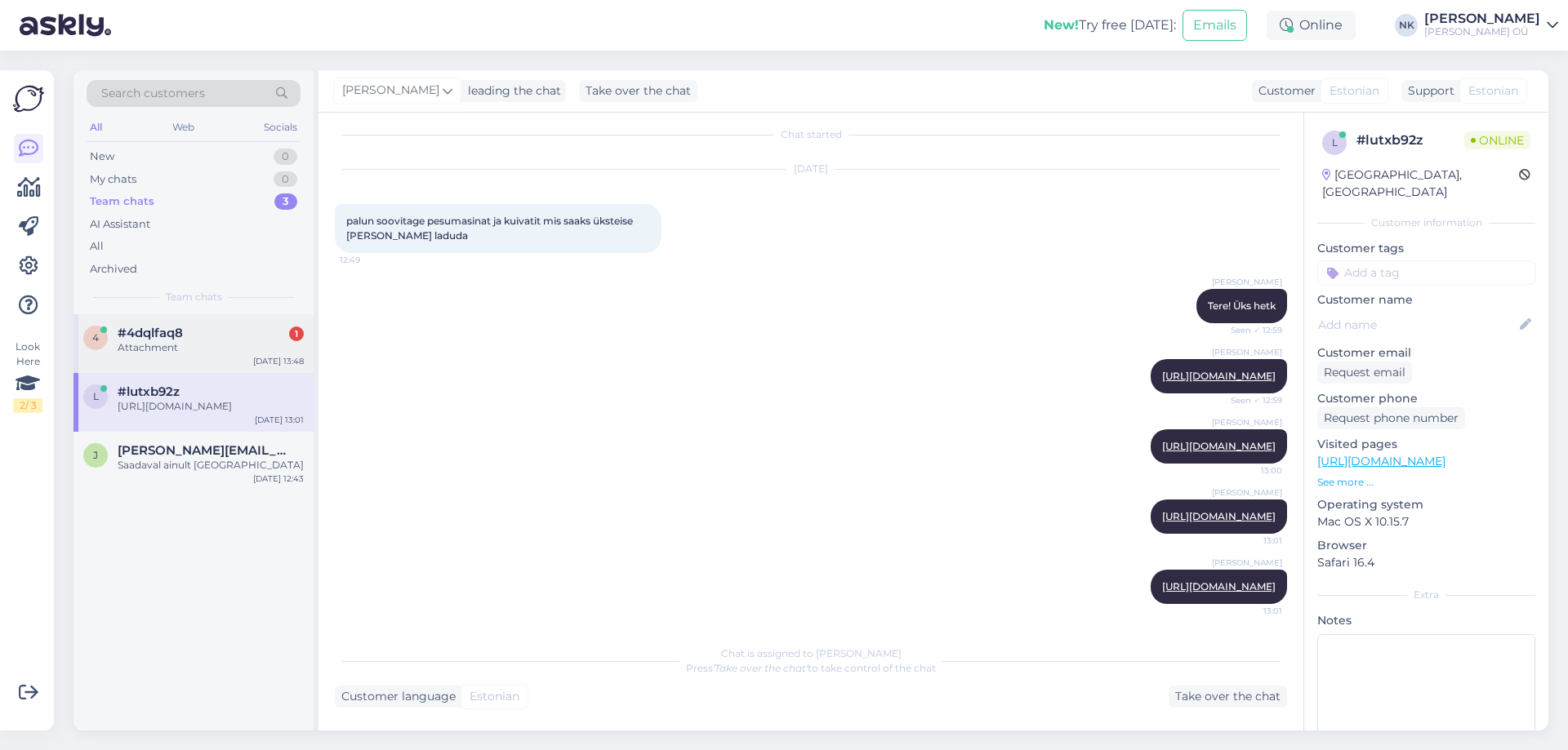
click at [191, 362] on div "4 #4dqlfaq8 1 Attachment Oct 7 13:48" at bounding box center [193, 344] width 240 height 59
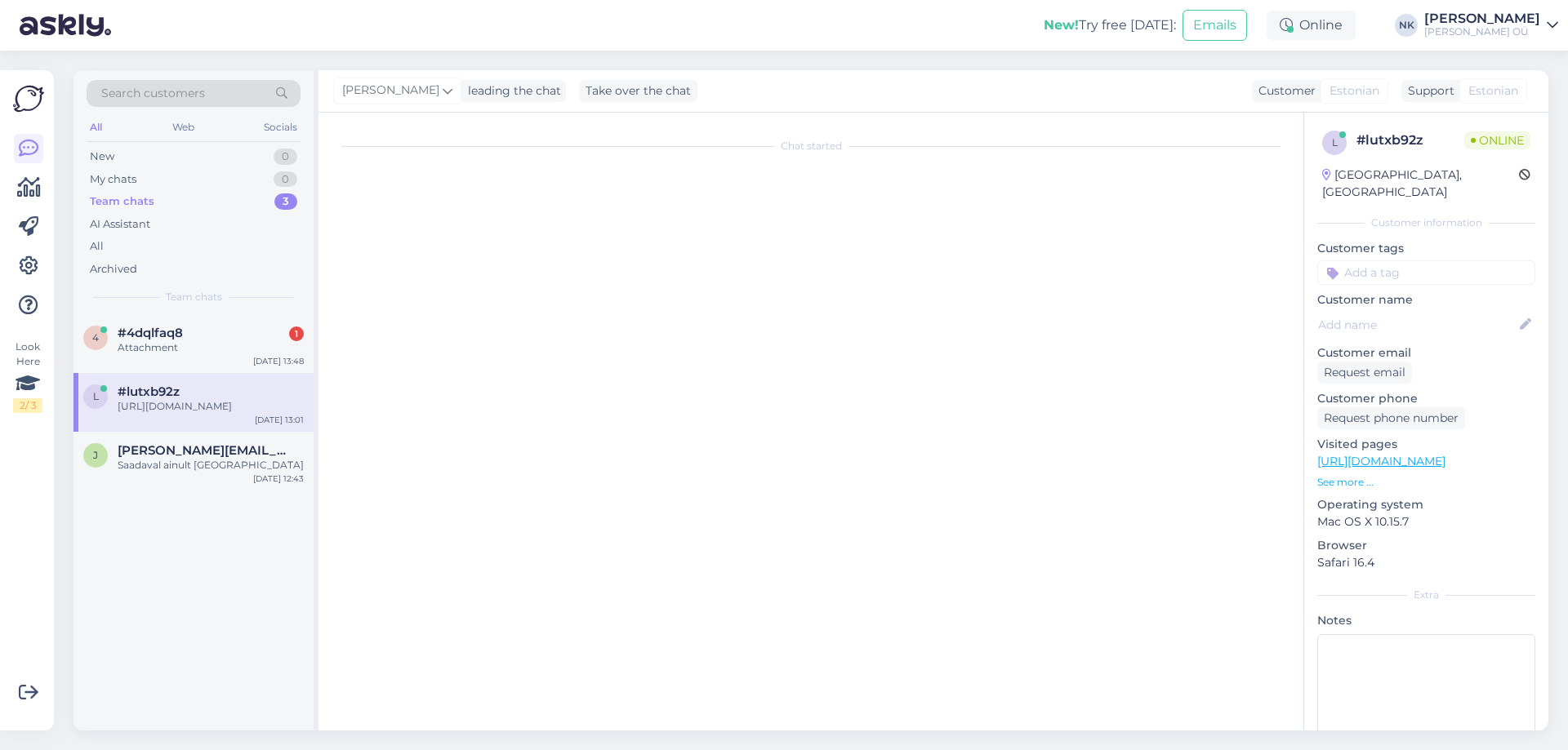
scroll to position [0, 0]
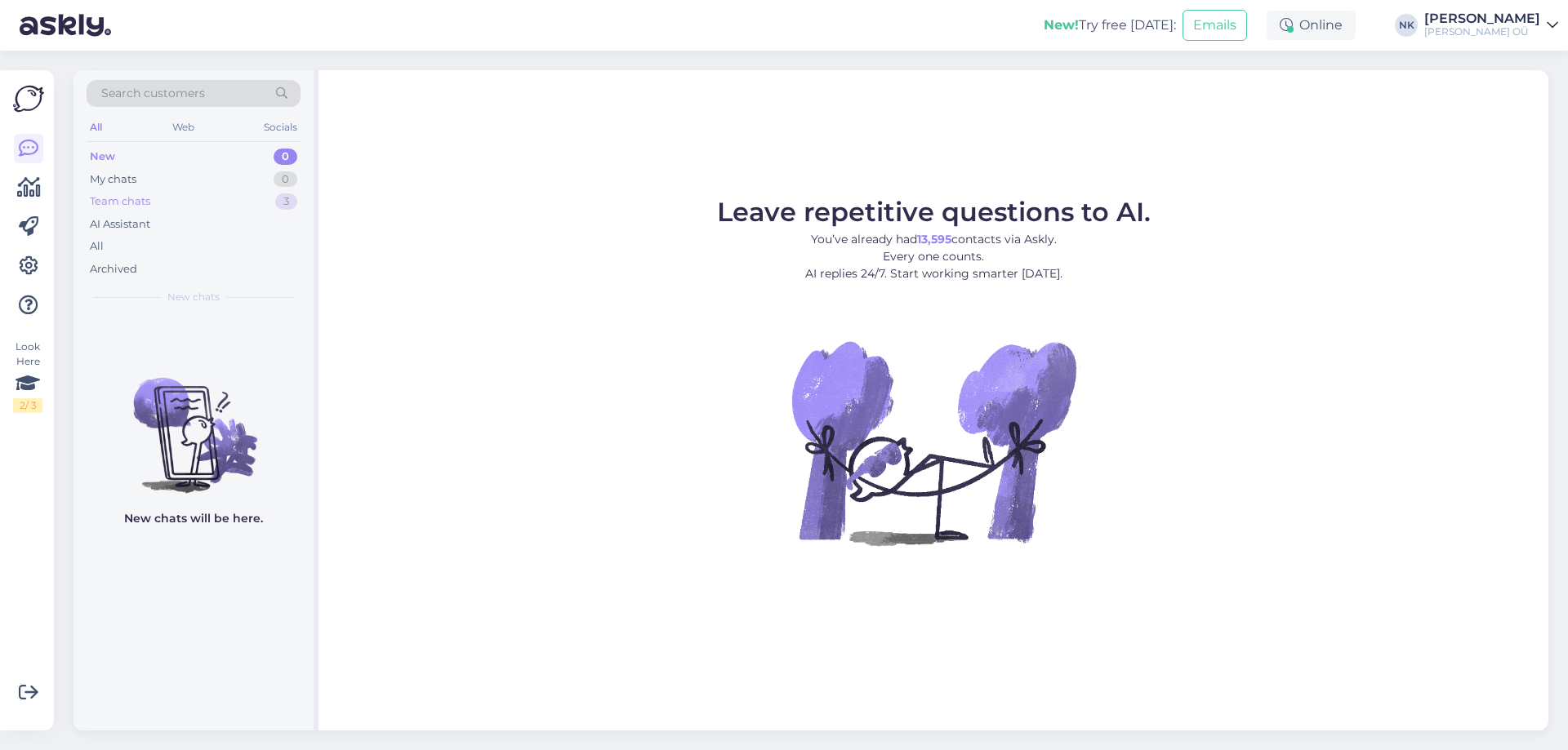
click at [280, 197] on div "3" at bounding box center [286, 202] width 22 height 17
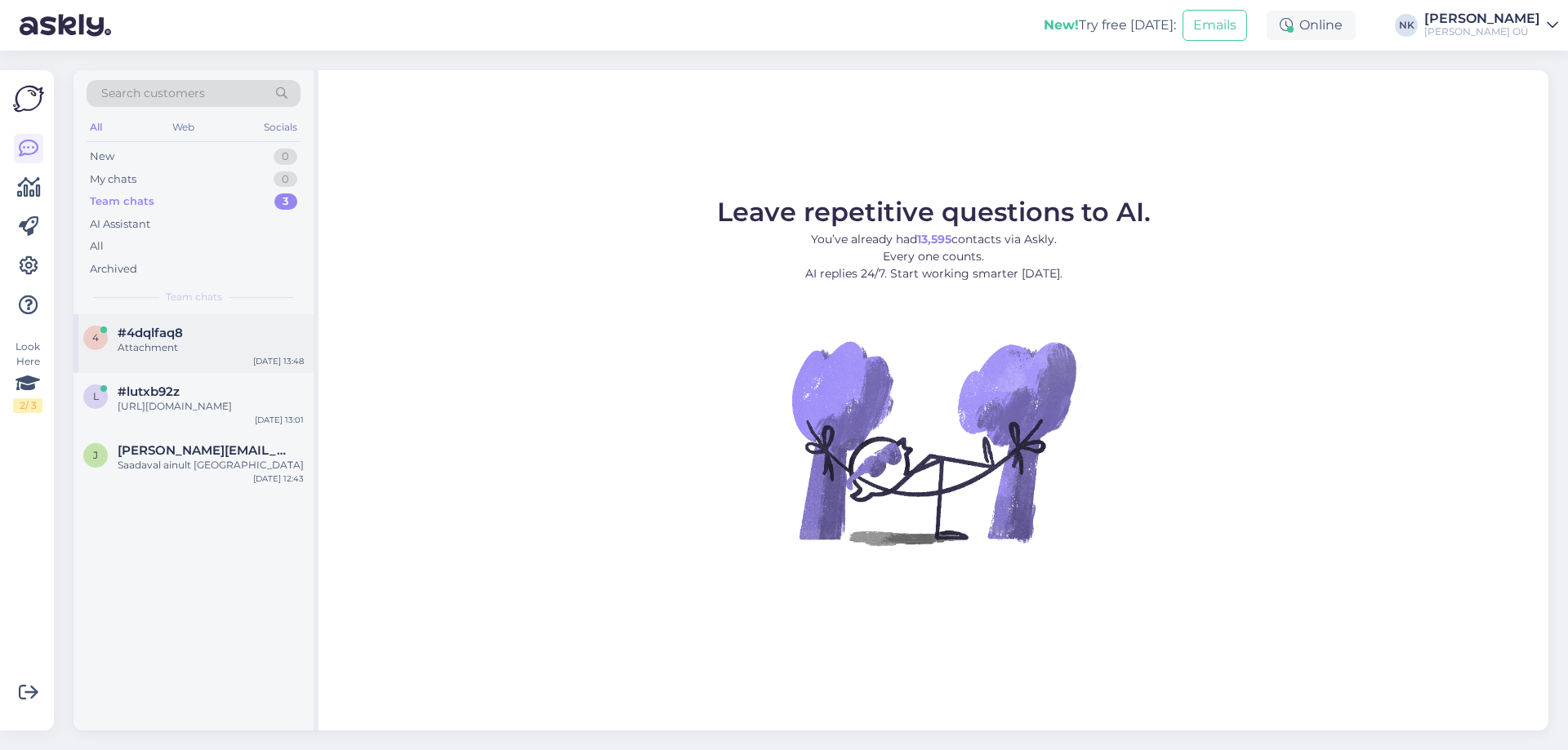
click at [232, 330] on div "#4dqlfaq8" at bounding box center [211, 334] width 186 height 15
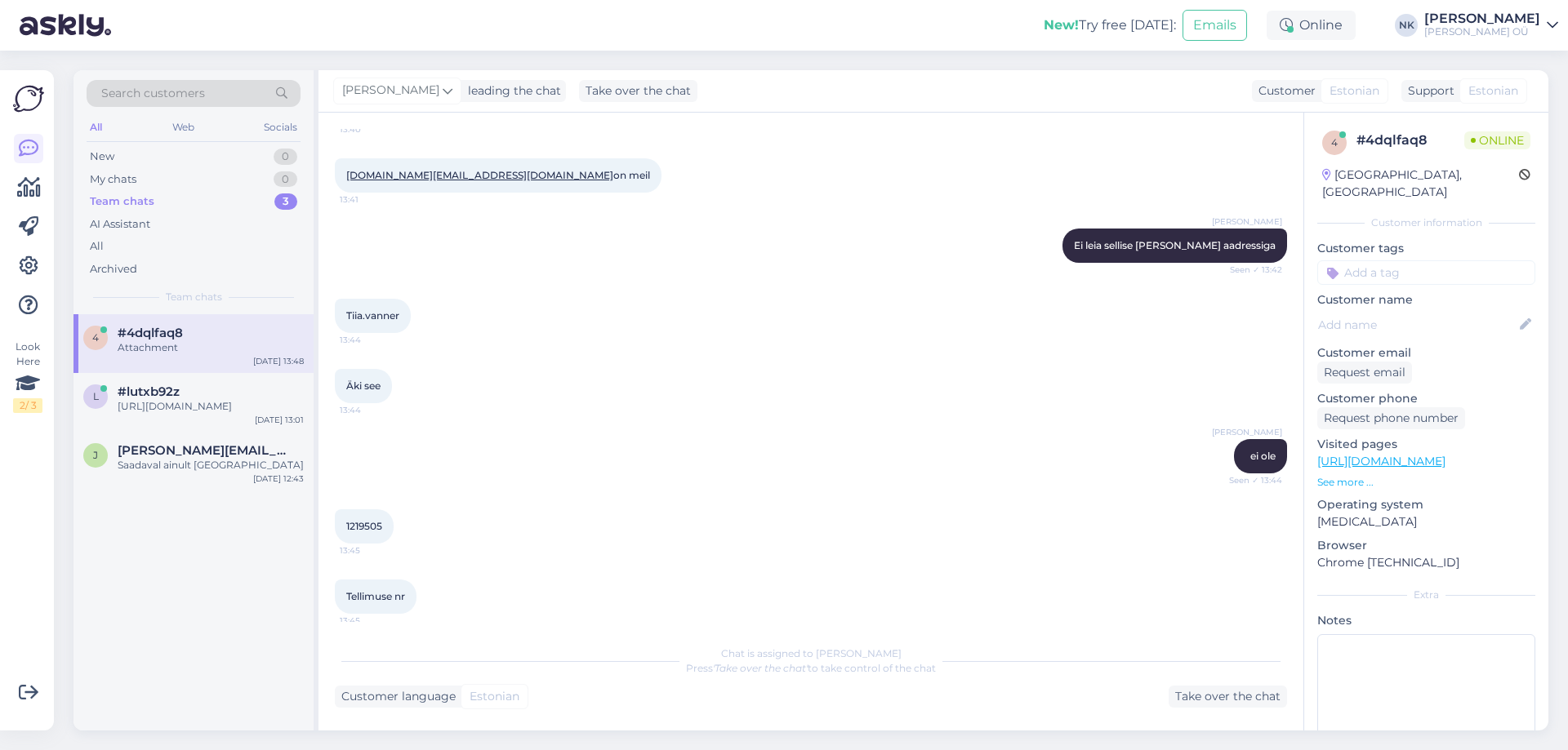
scroll to position [699, 0]
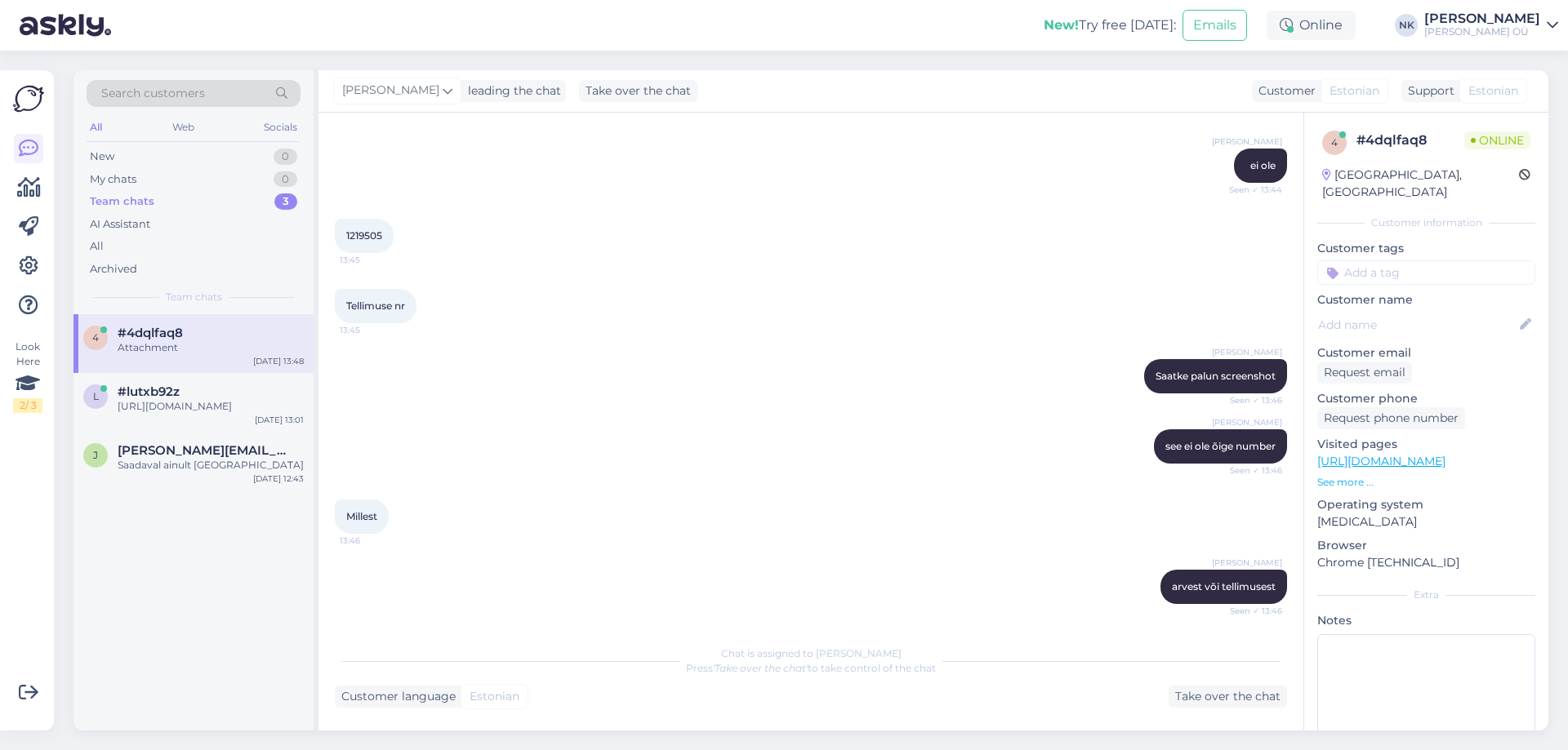
click at [146, 341] on div "Attachment" at bounding box center [211, 348] width 186 height 15
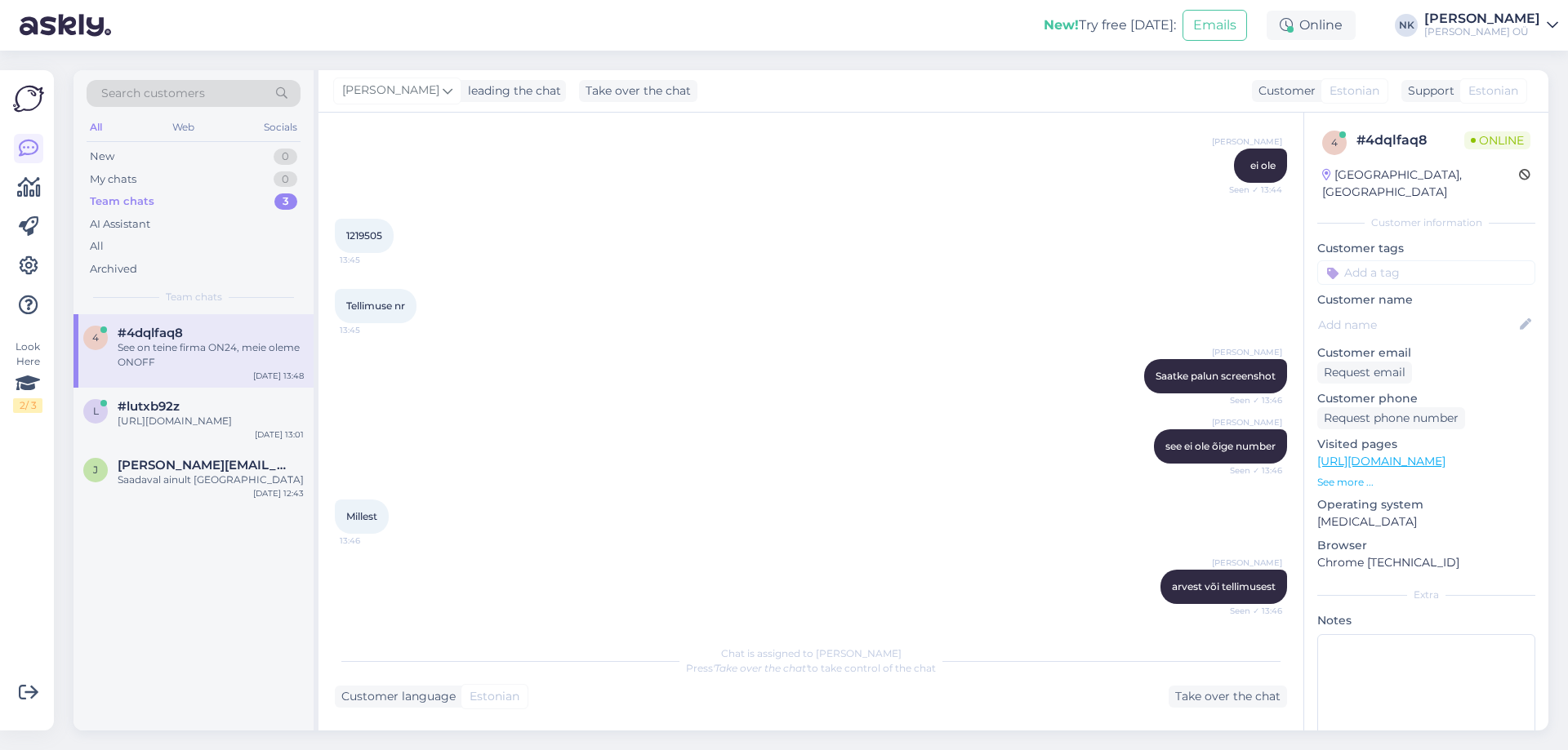
scroll to position [769, 0]
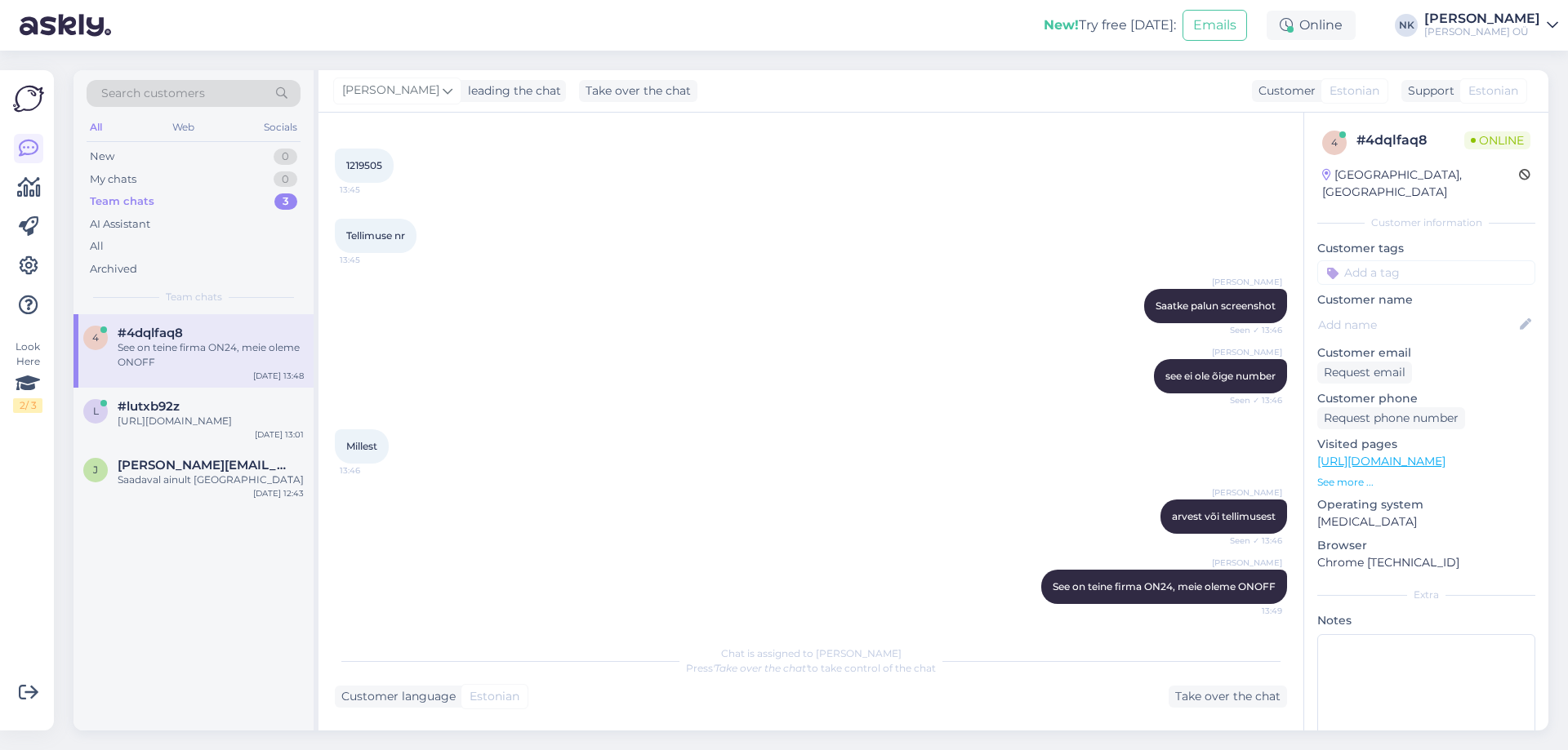
click at [240, 365] on div "See on teine firma ON24, meie oleme ONOFF" at bounding box center [211, 355] width 186 height 29
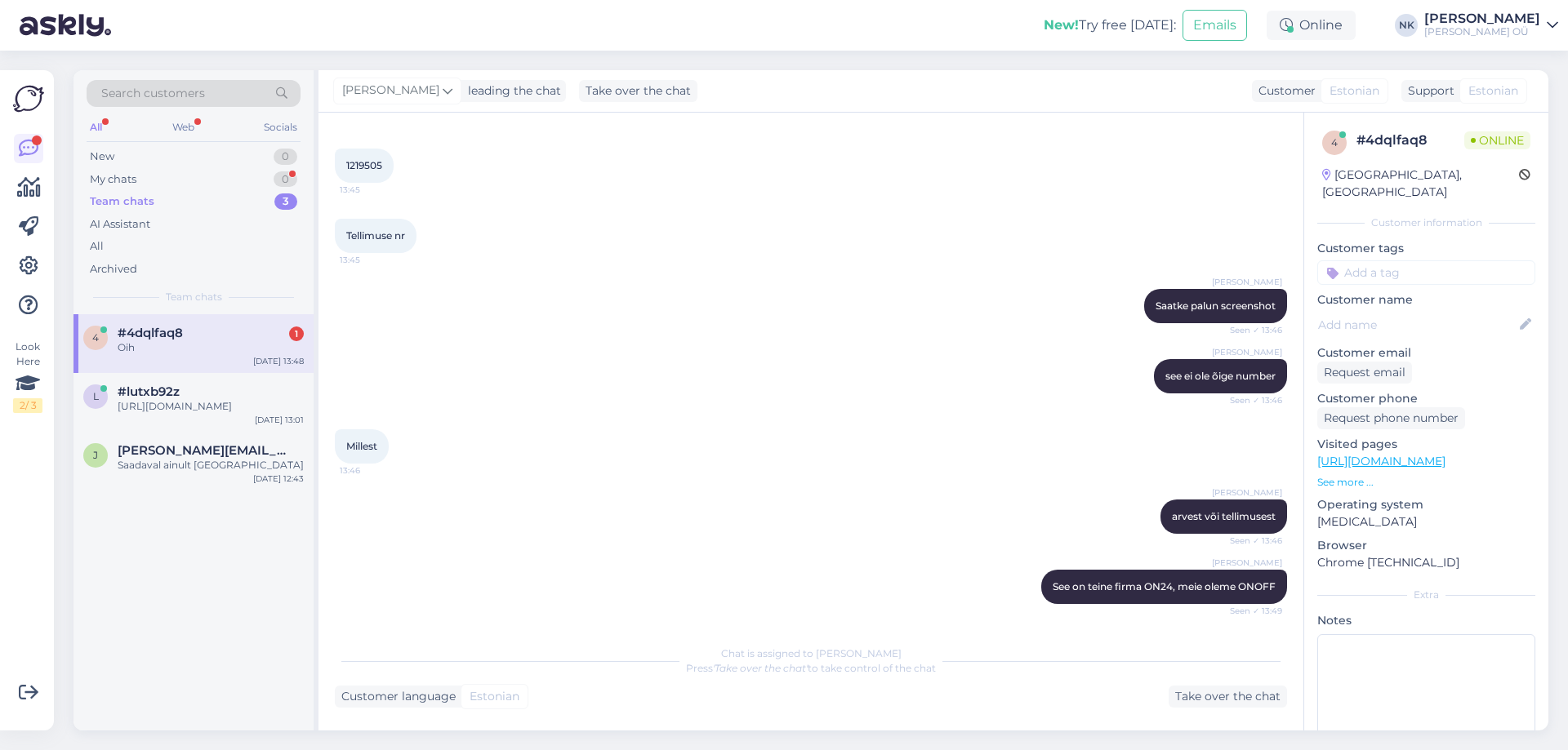
scroll to position [839, 0]
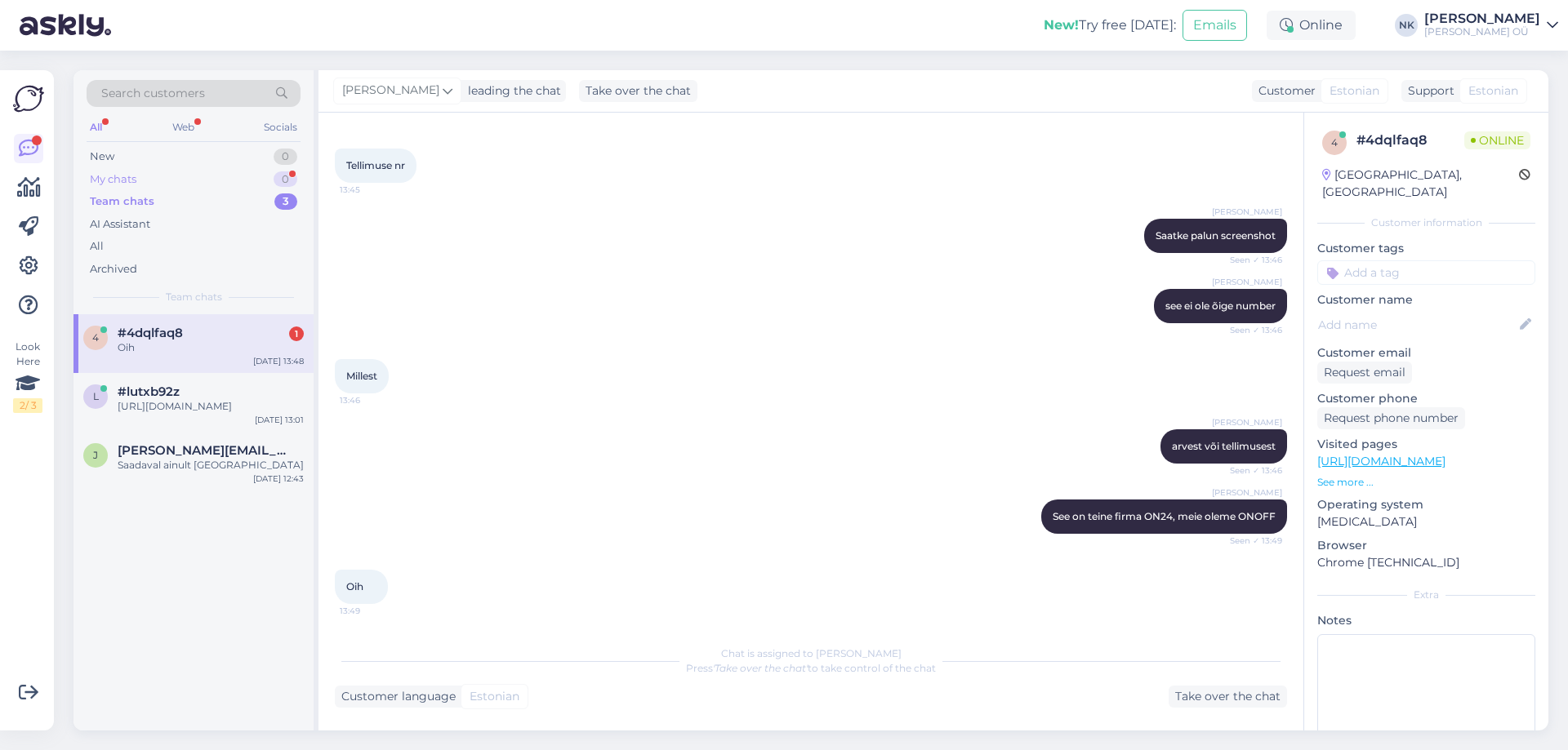
click at [242, 188] on div "My chats 0" at bounding box center [194, 179] width 214 height 23
